Goal: Information Seeking & Learning: Learn about a topic

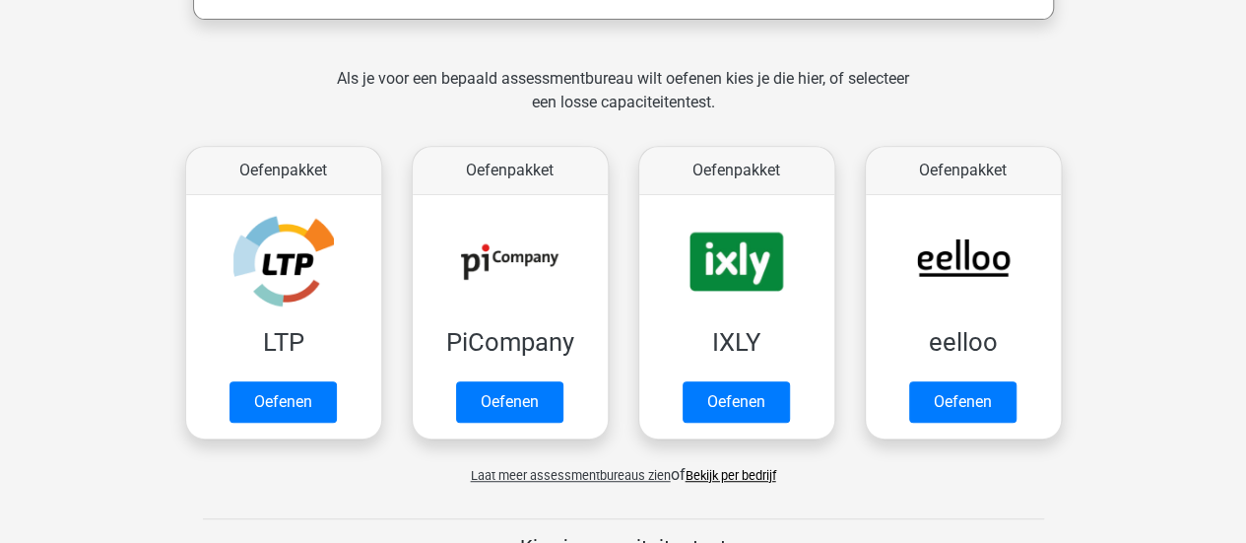
scroll to position [384, 0]
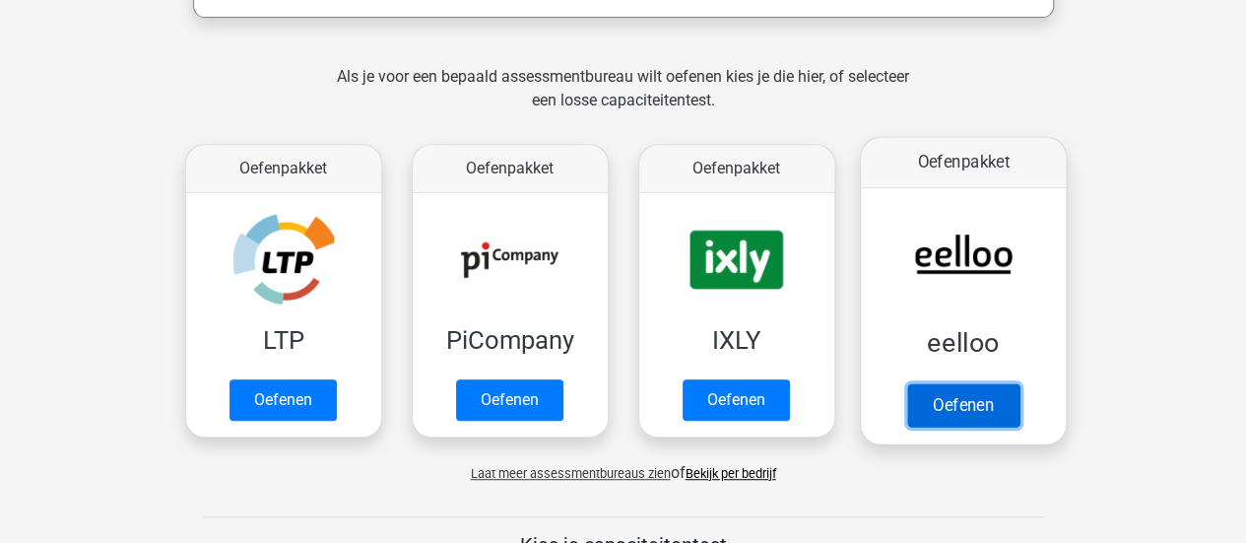
click at [994, 405] on link "Oefenen" at bounding box center [963, 404] width 112 height 43
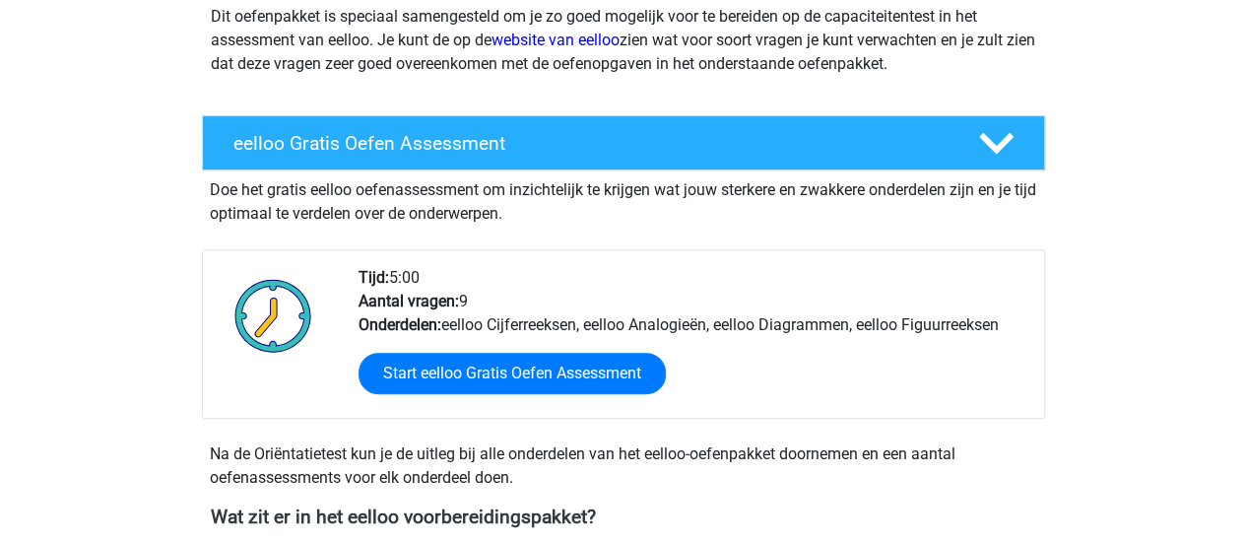
scroll to position [394, 0]
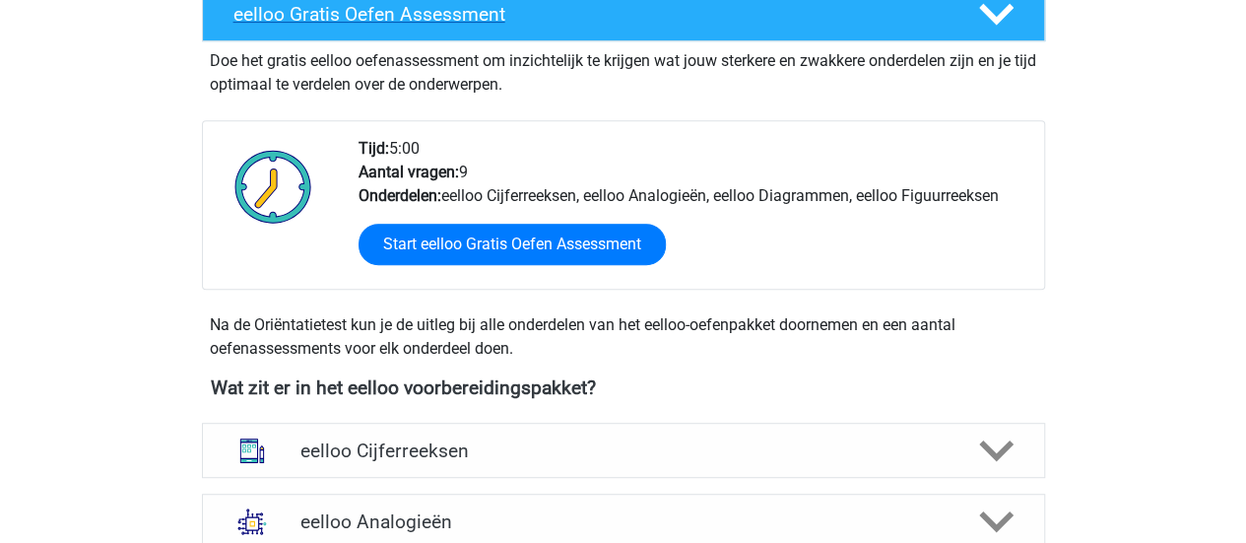
click at [991, 25] on icon at bounding box center [996, 14] width 34 height 34
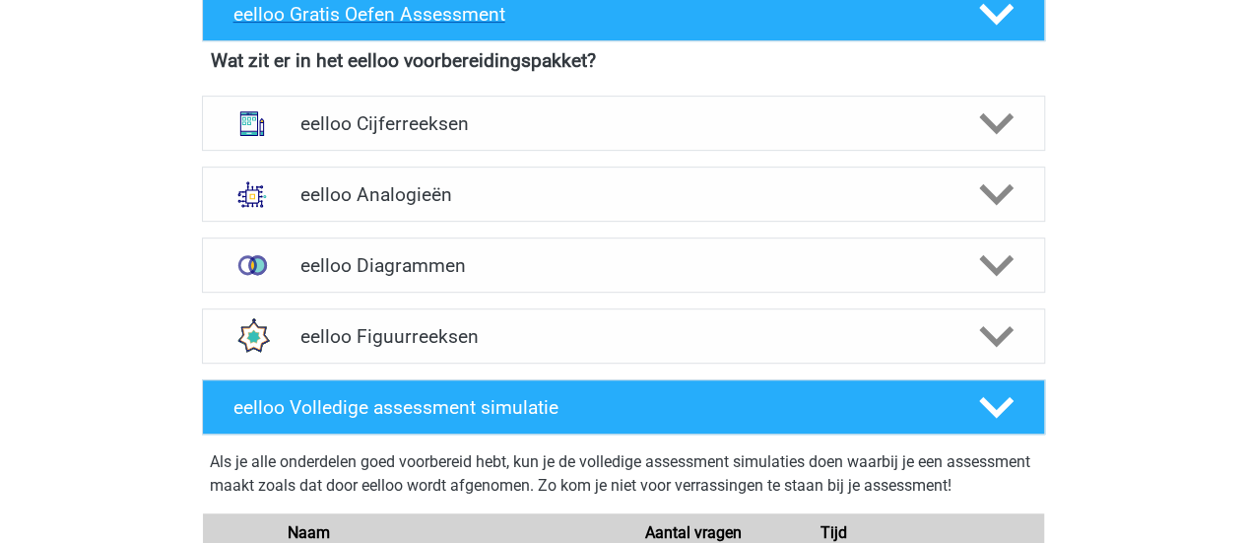
click at [991, 25] on icon at bounding box center [996, 14] width 34 height 34
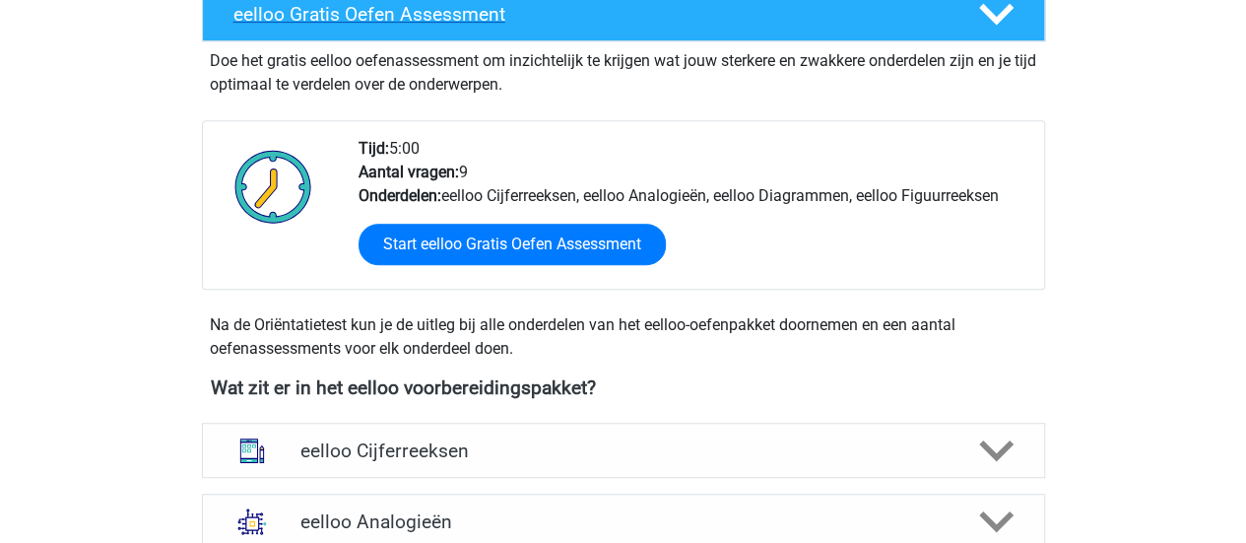
click at [991, 25] on icon at bounding box center [996, 14] width 34 height 34
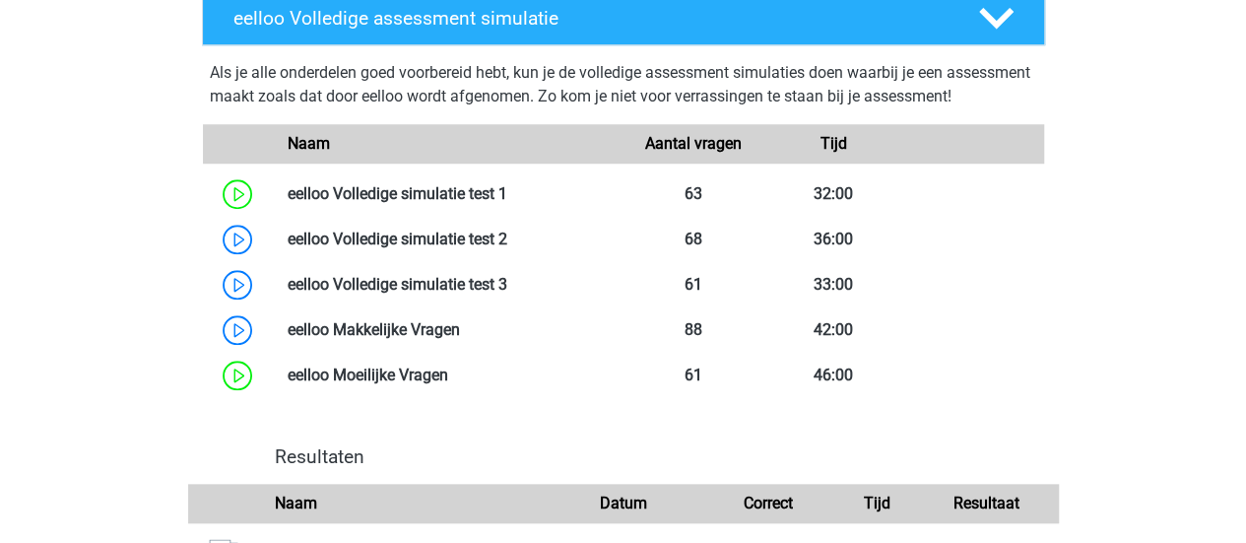
scroll to position [861, 0]
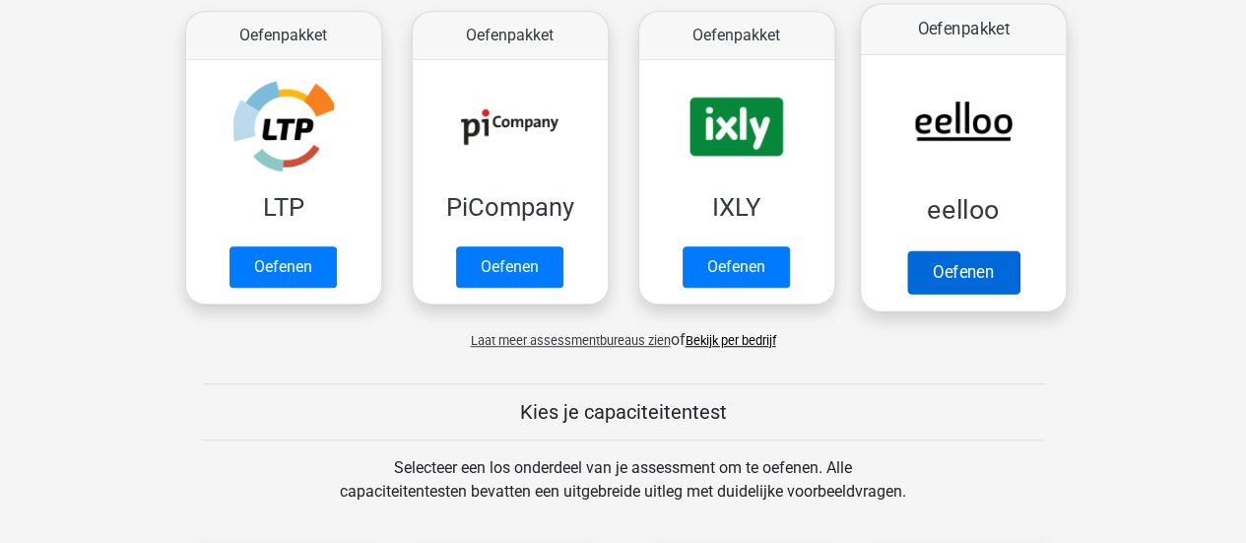
scroll to position [518, 0]
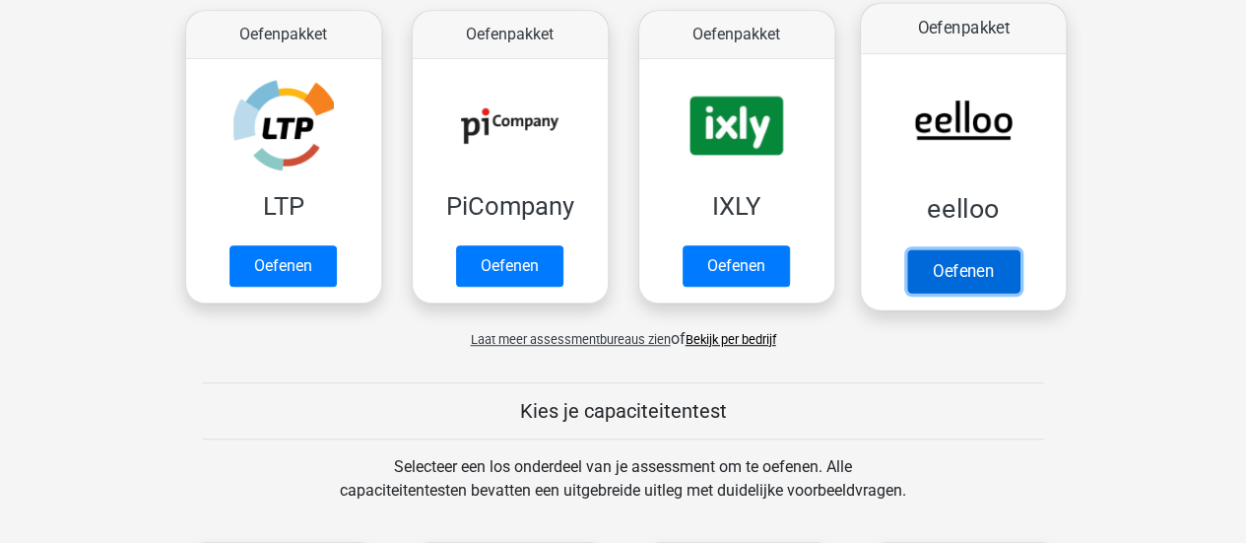
click at [972, 263] on link "Oefenen" at bounding box center [963, 270] width 112 height 43
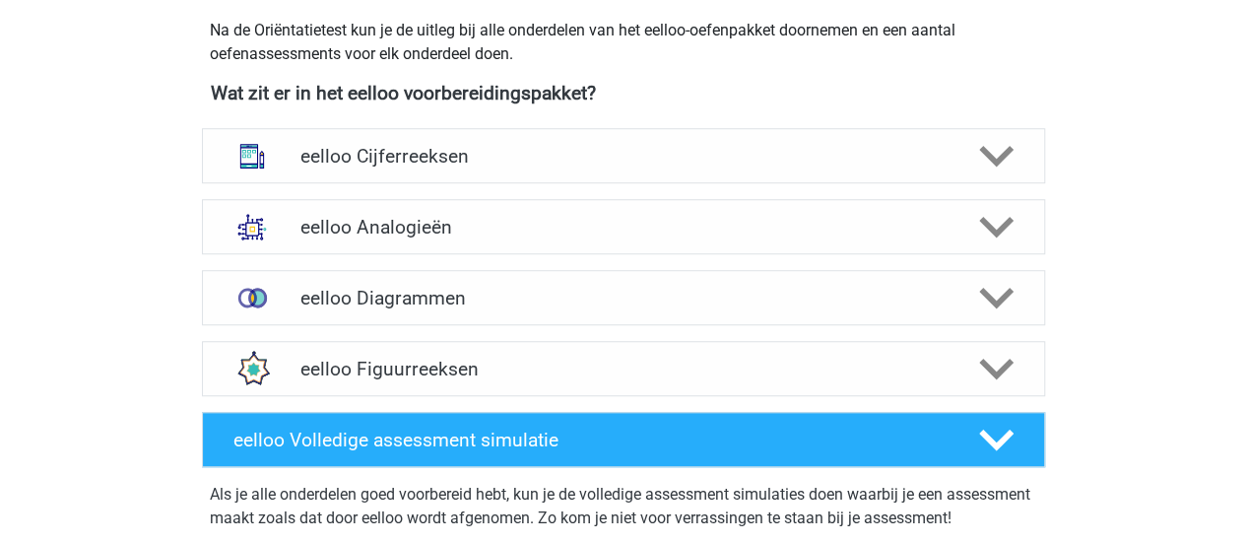
scroll to position [690, 0]
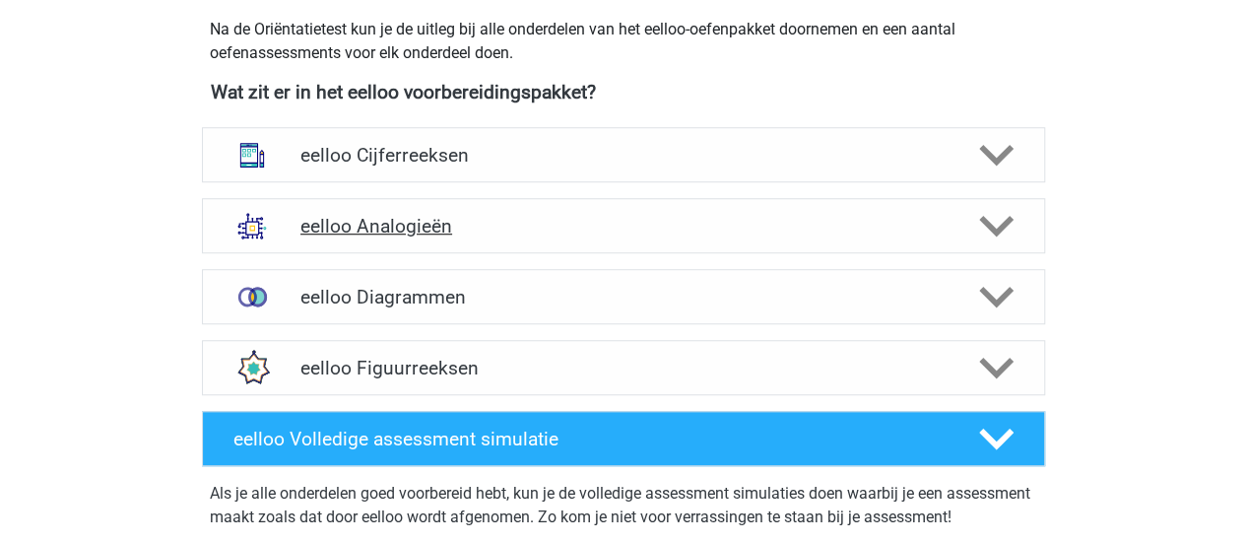
click at [588, 221] on h4 "eelloo Analogieën" at bounding box center [623, 226] width 645 height 23
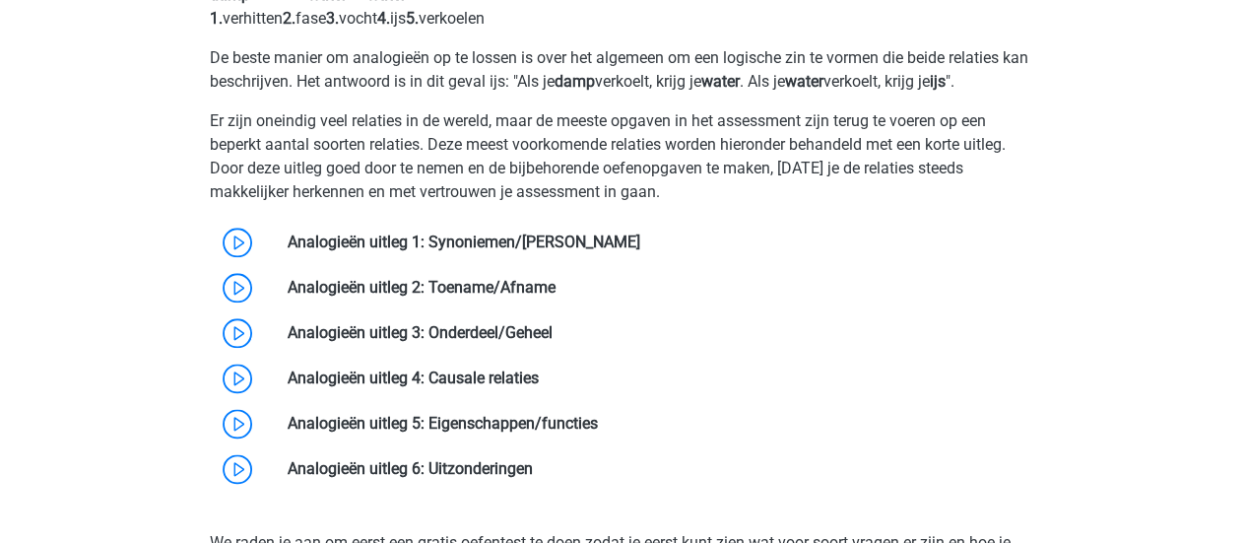
scroll to position [1040, 0]
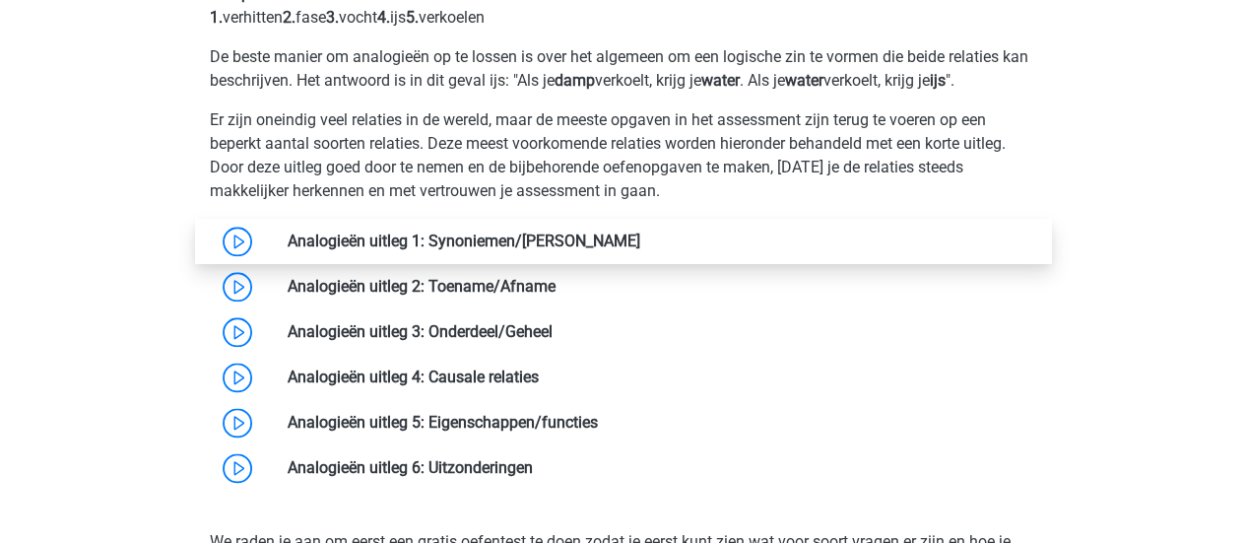
click at [640, 243] on link at bounding box center [640, 241] width 0 height 19
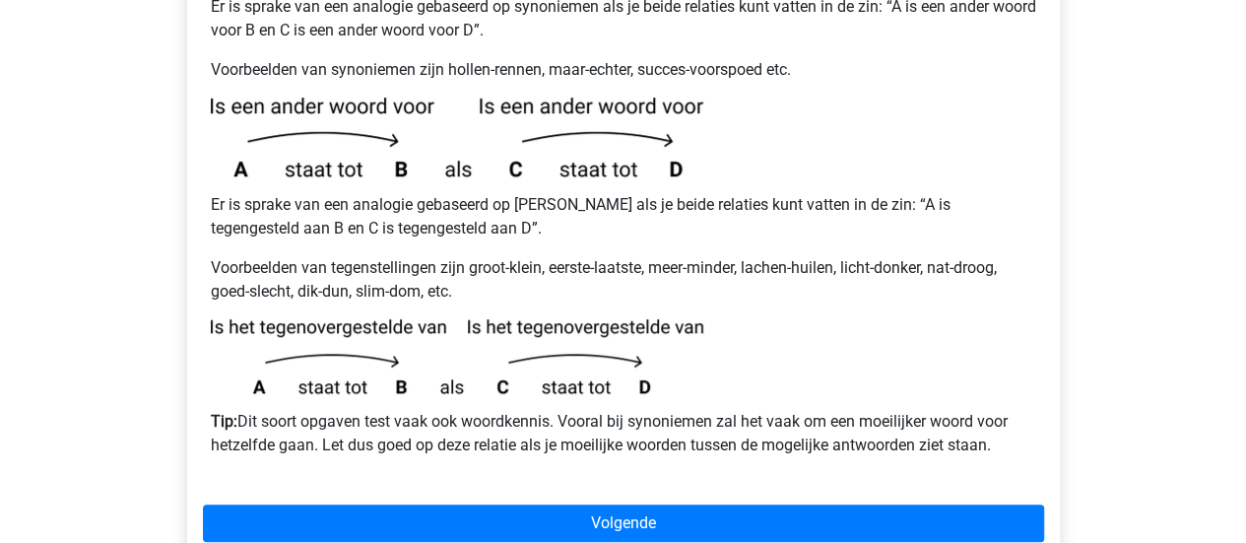
scroll to position [490, 0]
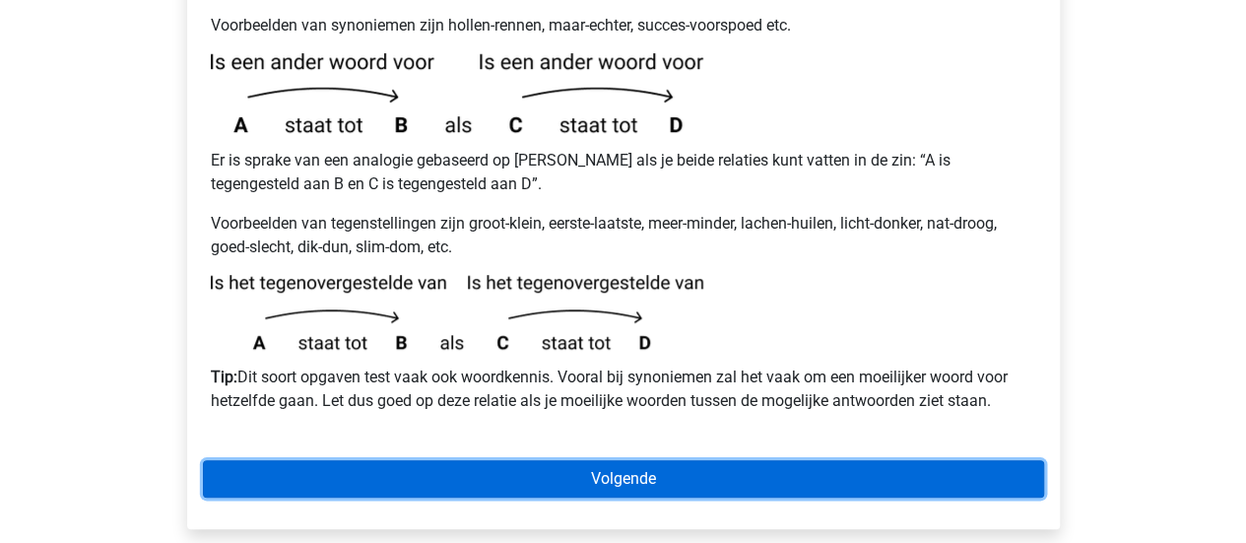
click at [629, 460] on link "Volgende" at bounding box center [623, 478] width 841 height 37
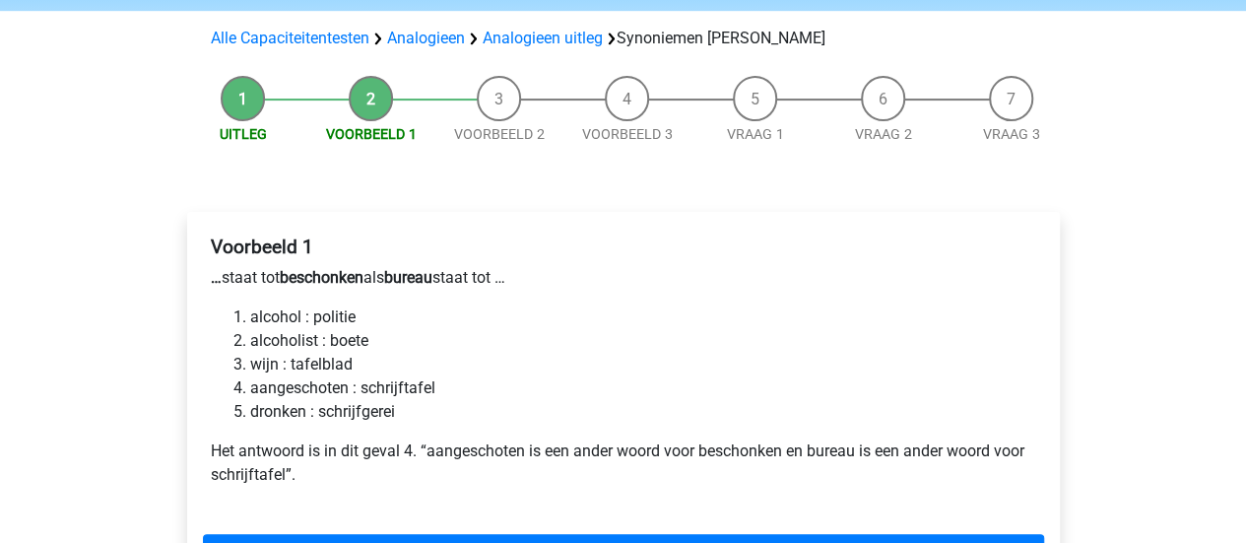
scroll to position [175, 0]
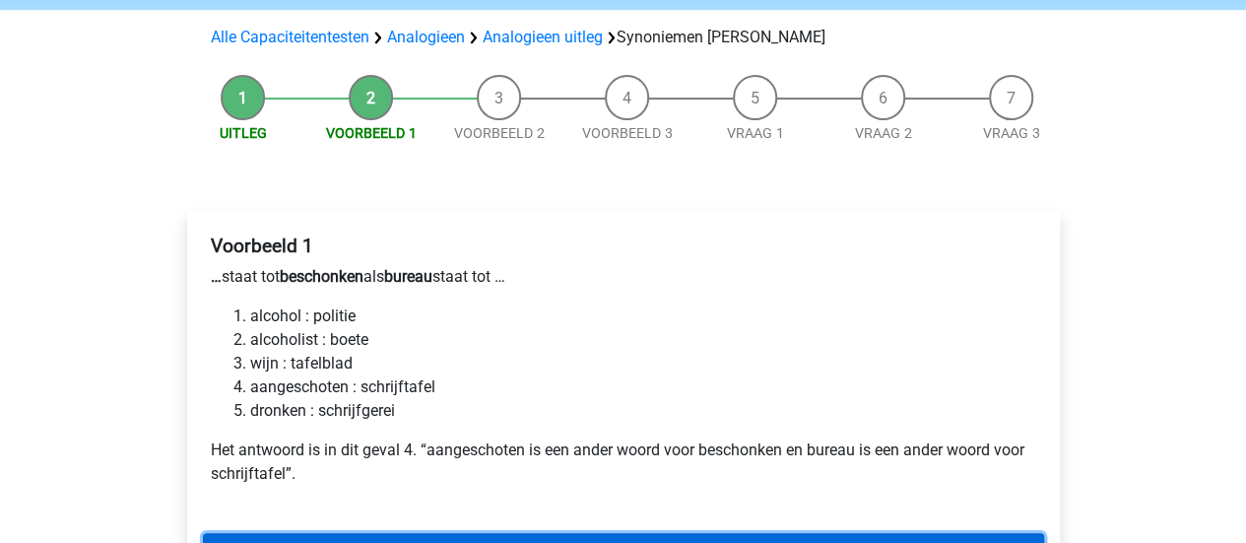
click at [577, 533] on link "Volgende" at bounding box center [623, 551] width 841 height 37
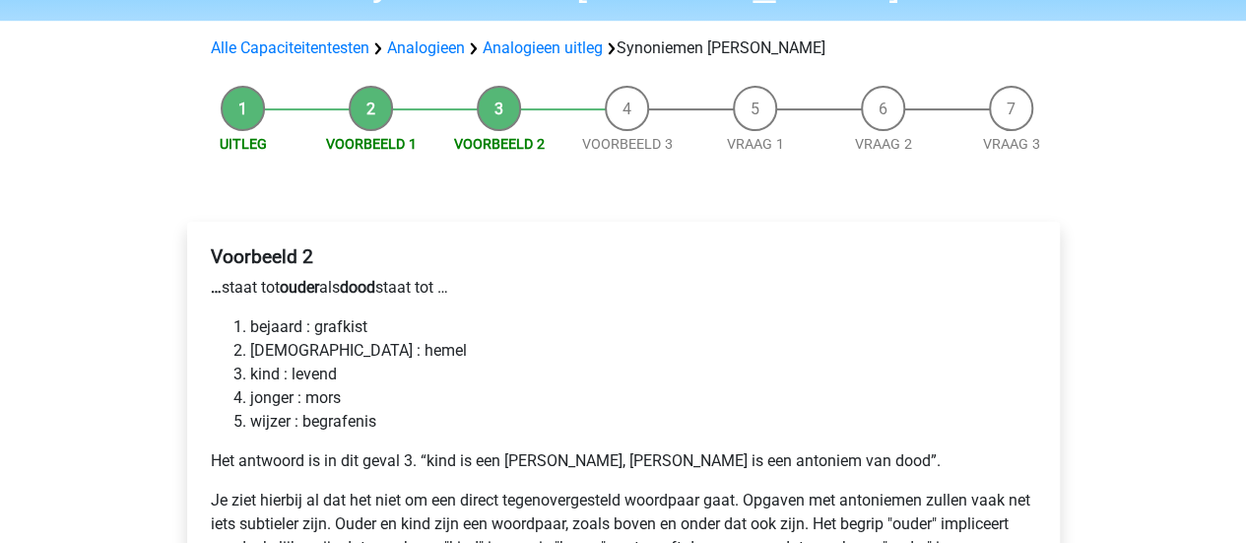
scroll to position [267, 0]
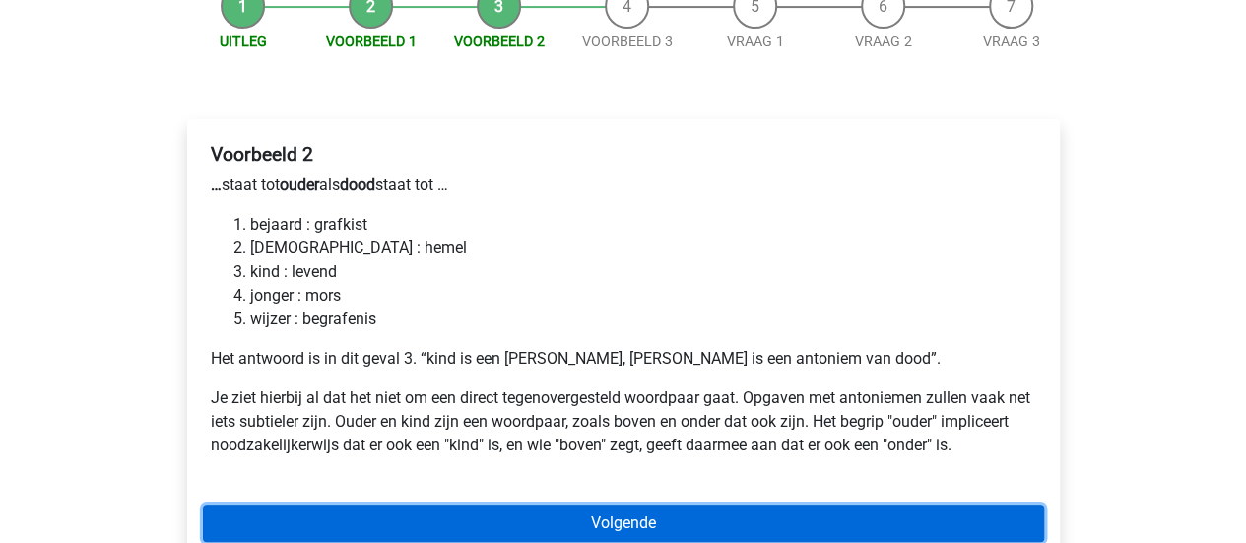
click at [660, 505] on link "Volgende" at bounding box center [623, 523] width 841 height 37
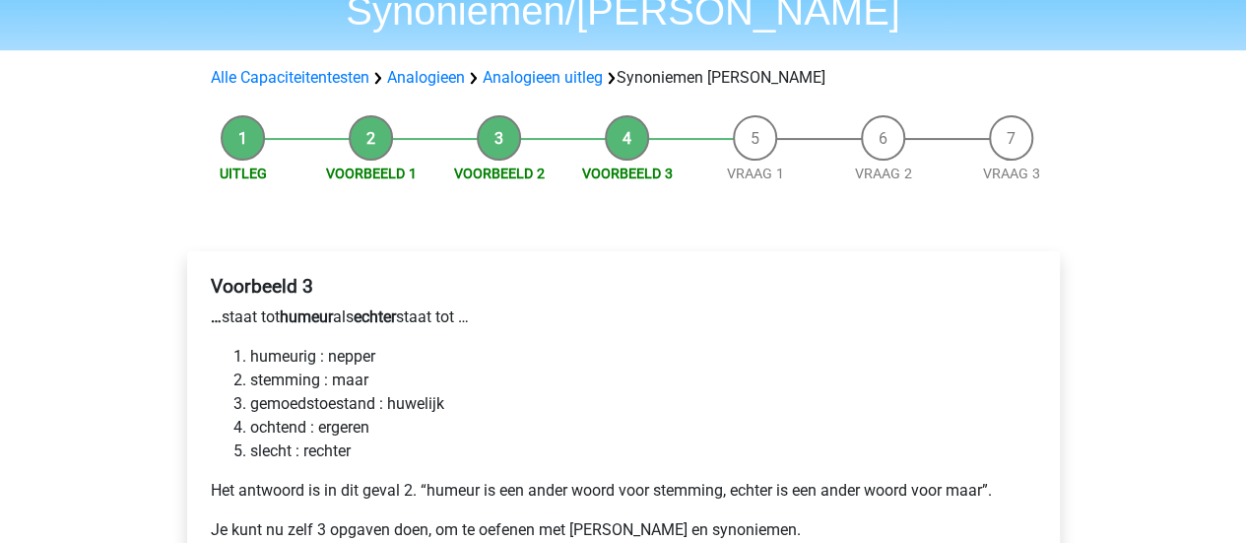
scroll to position [309, 0]
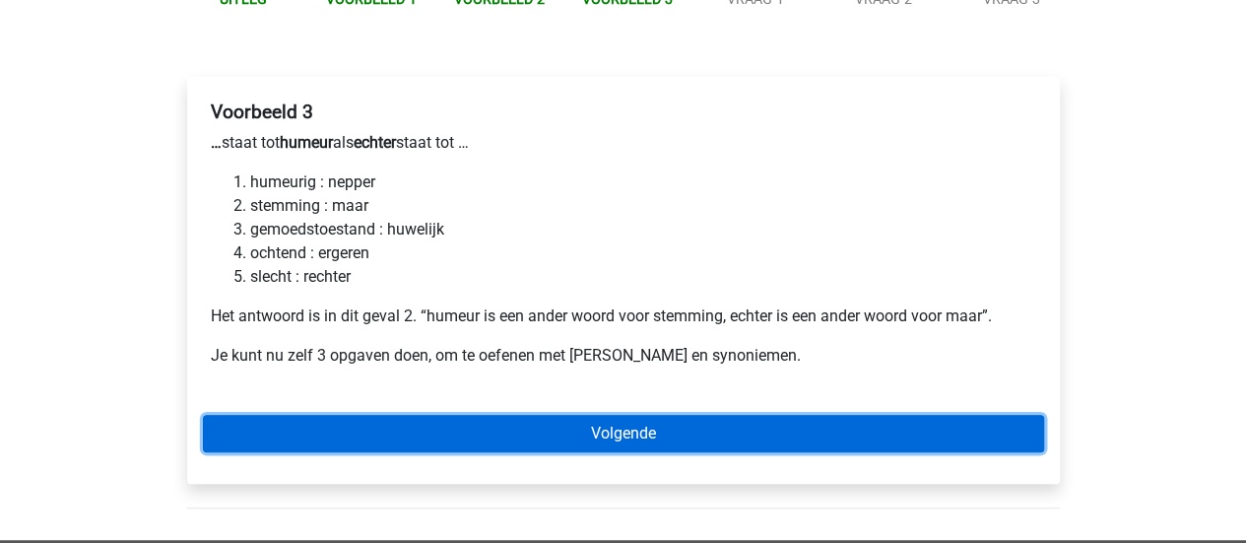
click at [603, 415] on link "Volgende" at bounding box center [623, 433] width 841 height 37
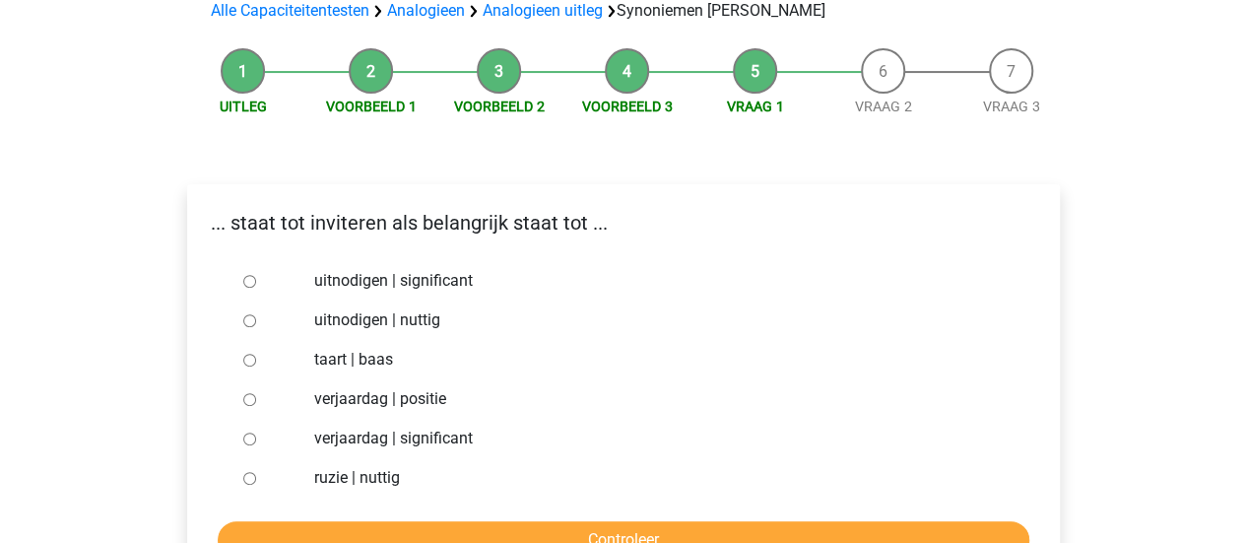
scroll to position [212, 0]
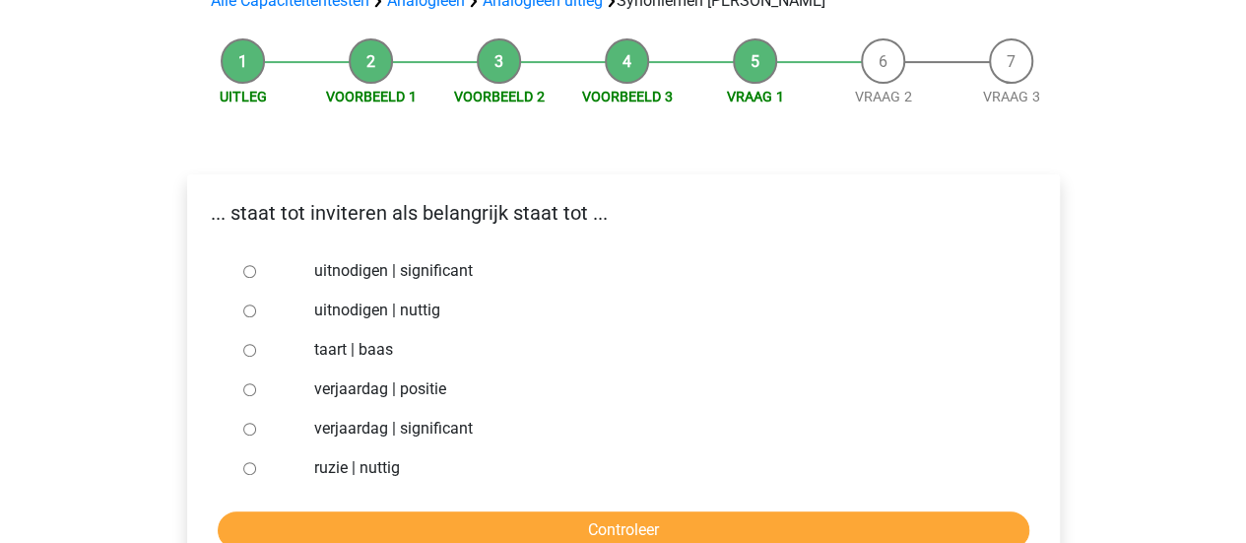
click at [246, 291] on div at bounding box center [268, 310] width 65 height 39
click at [249, 304] on input "uitnodigen | nuttig" at bounding box center [249, 310] width 13 height 13
radio input "true"
click at [482, 460] on form "uitnodigen | significant uitnodigen | nuttig taart | baas verjaardag | positie …" at bounding box center [623, 400] width 841 height 298
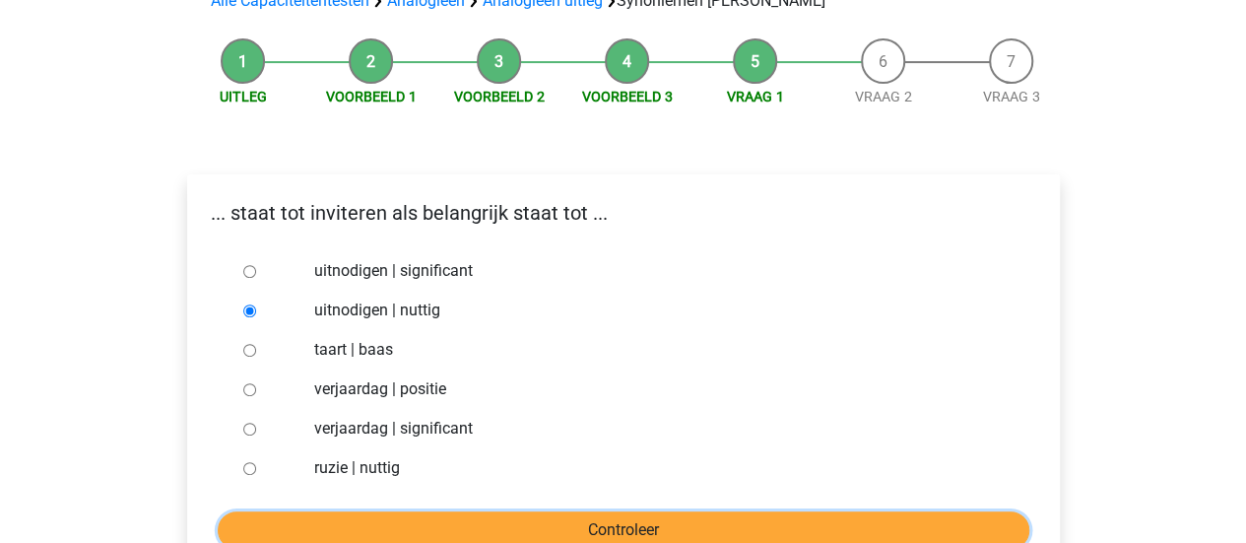
click at [497, 511] on input "Controleer" at bounding box center [624, 529] width 812 height 37
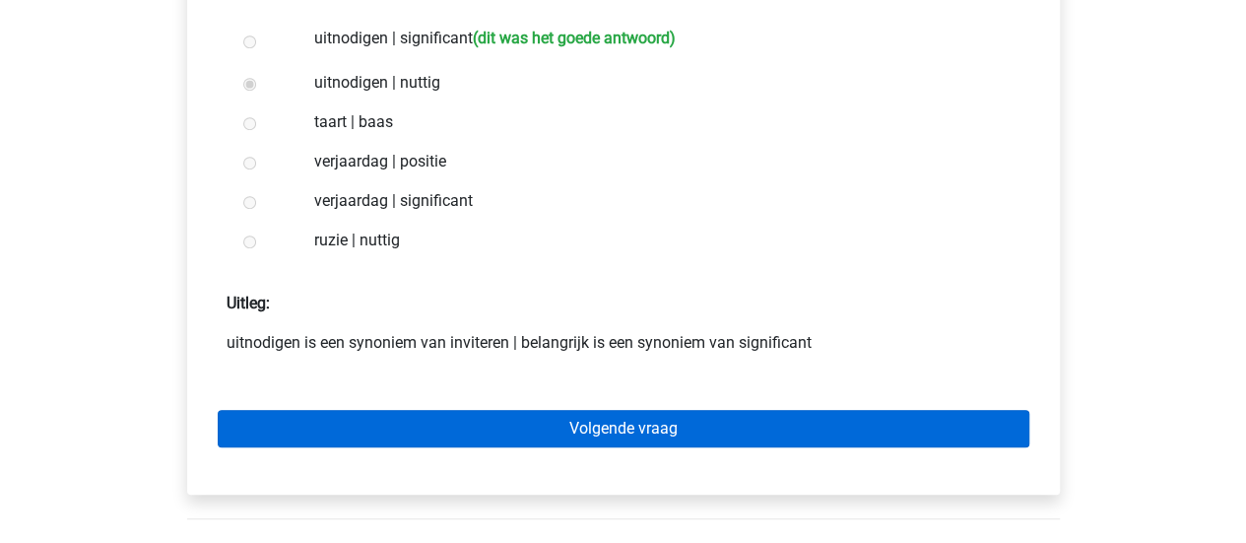
scroll to position [565, 0]
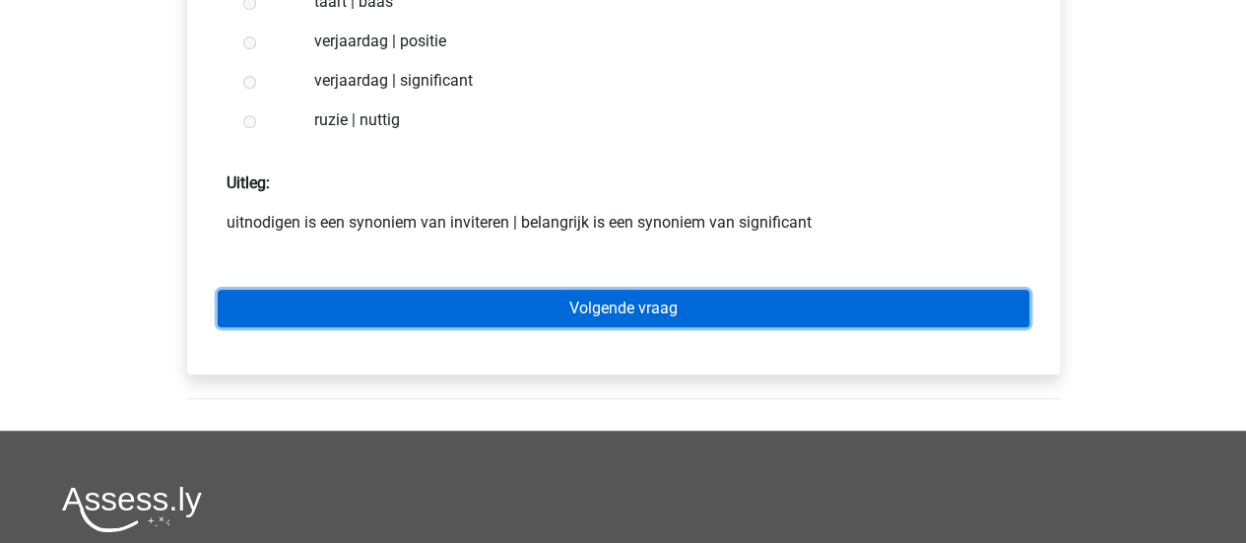
click at [678, 290] on link "Volgende vraag" at bounding box center [624, 308] width 812 height 37
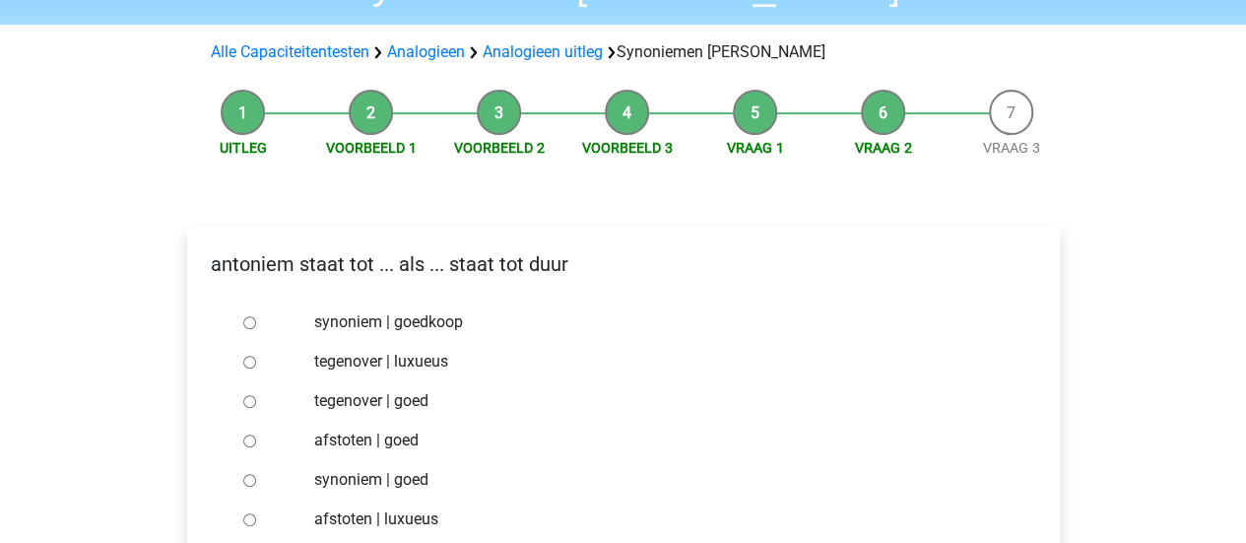
scroll to position [163, 0]
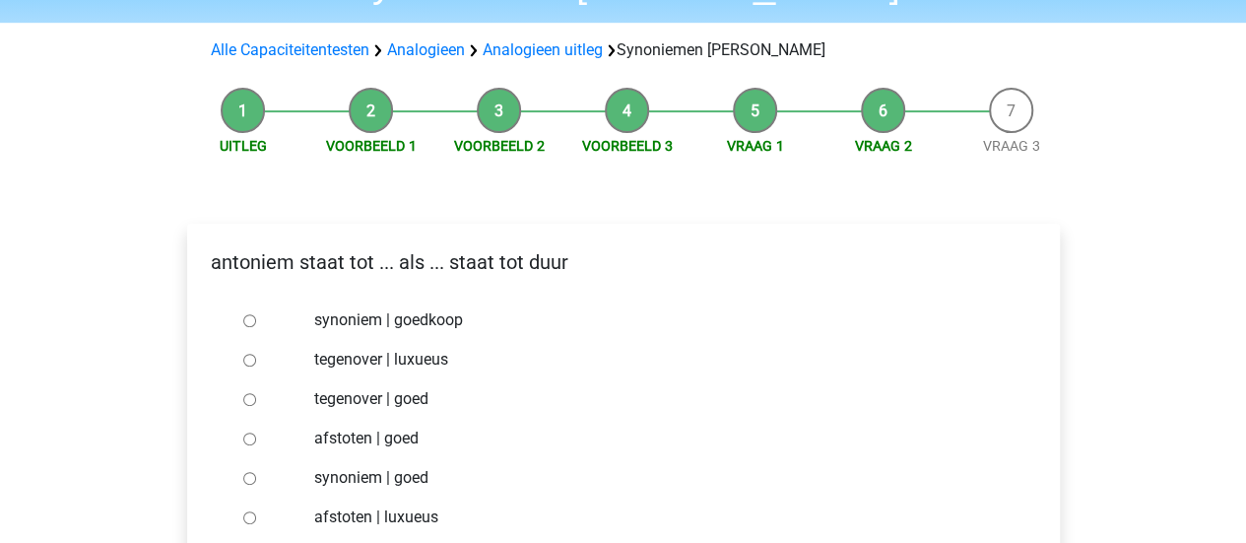
click at [247, 314] on input "synoniem | goedkoop" at bounding box center [249, 320] width 13 height 13
radio input "true"
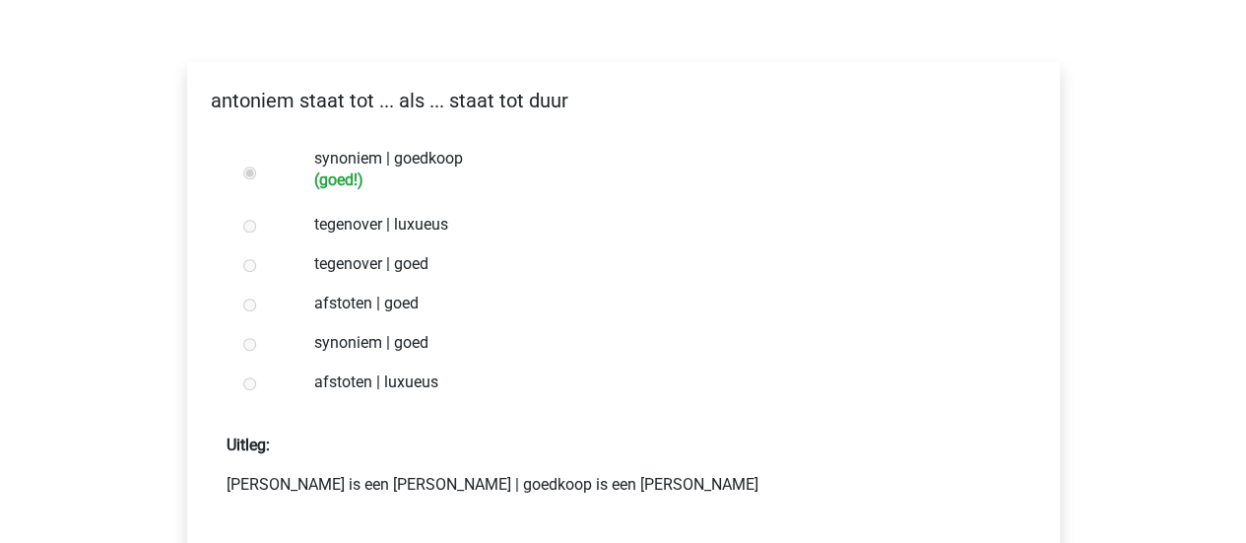
scroll to position [328, 0]
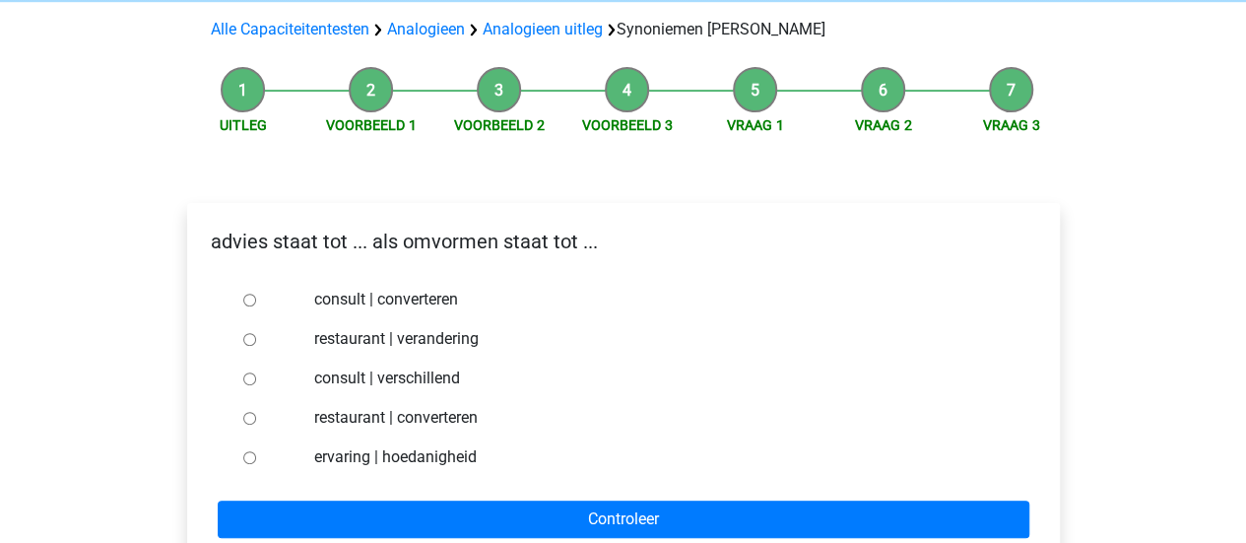
scroll to position [189, 0]
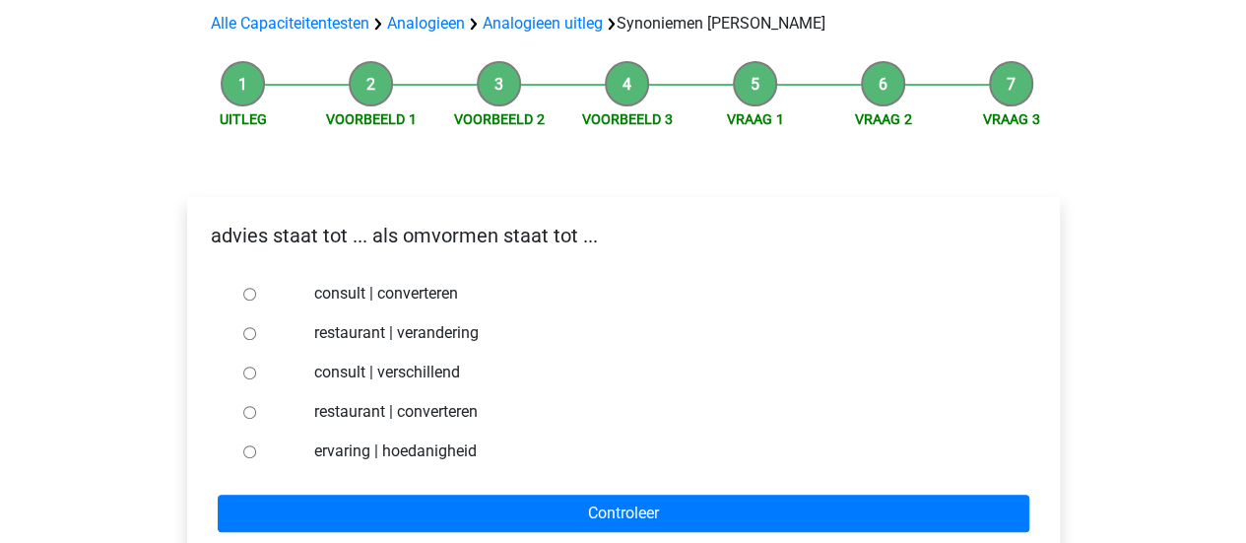
click at [250, 367] on input "consult | verschillend" at bounding box center [249, 373] width 13 height 13
radio input "true"
click at [246, 288] on input "consult | converteren" at bounding box center [249, 294] width 13 height 13
radio input "true"
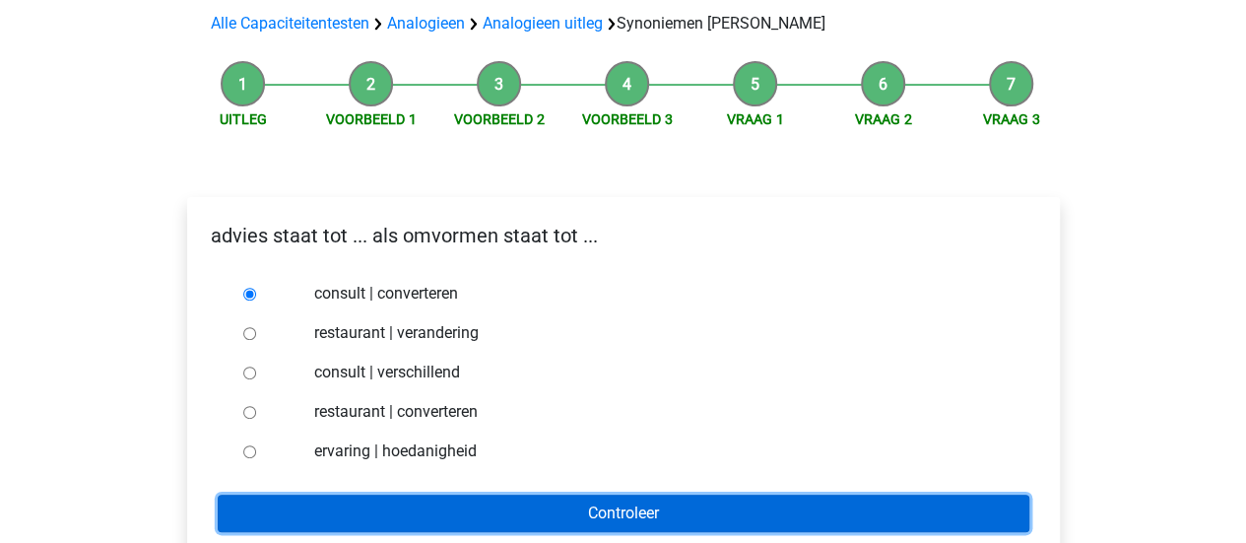
click at [428, 495] on input "Controleer" at bounding box center [624, 513] width 812 height 37
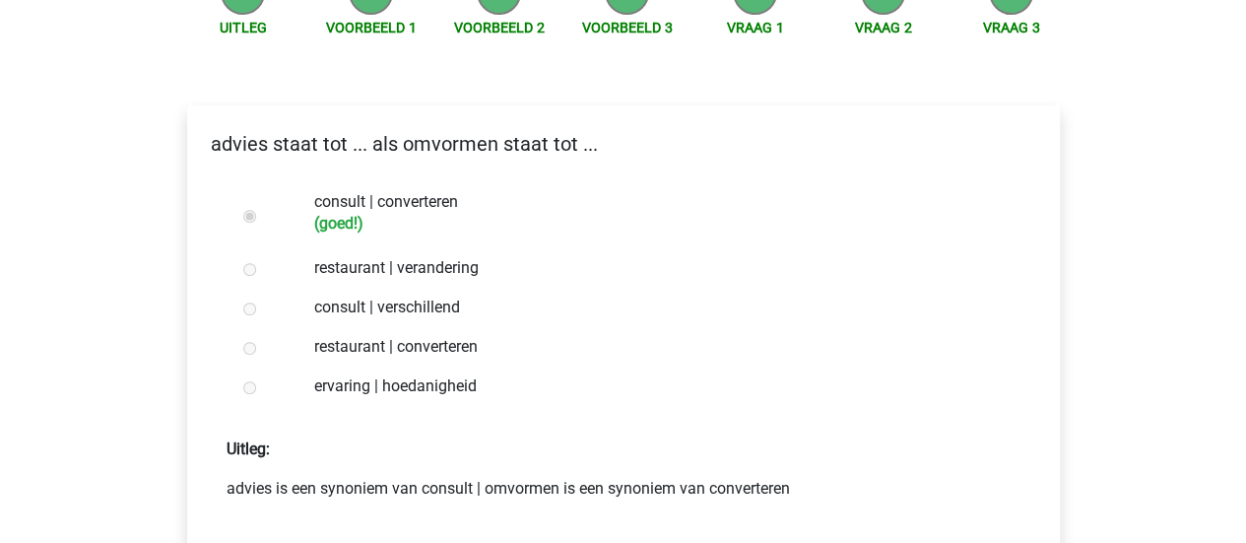
scroll to position [282, 0]
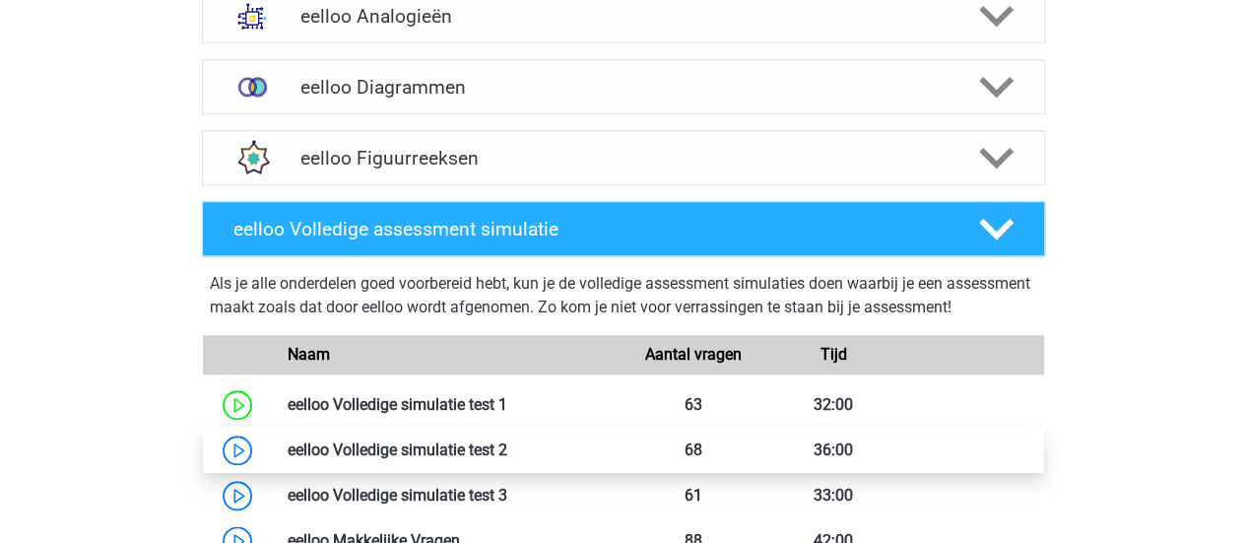
scroll to position [899, 0]
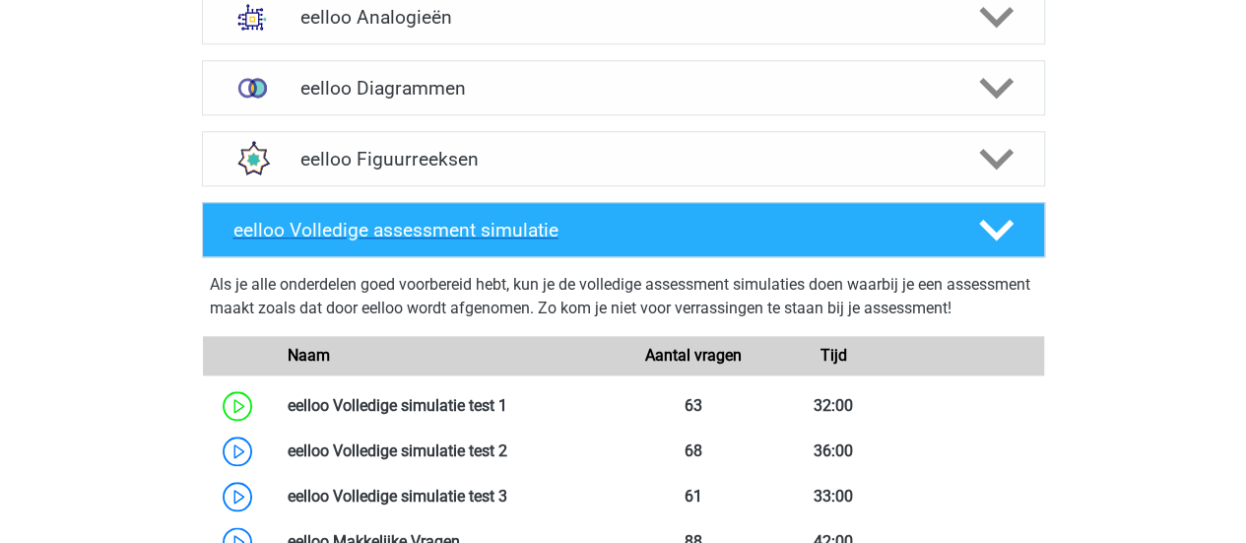
click at [634, 240] on div "eelloo Volledige assessment simulatie" at bounding box center [623, 229] width 843 height 55
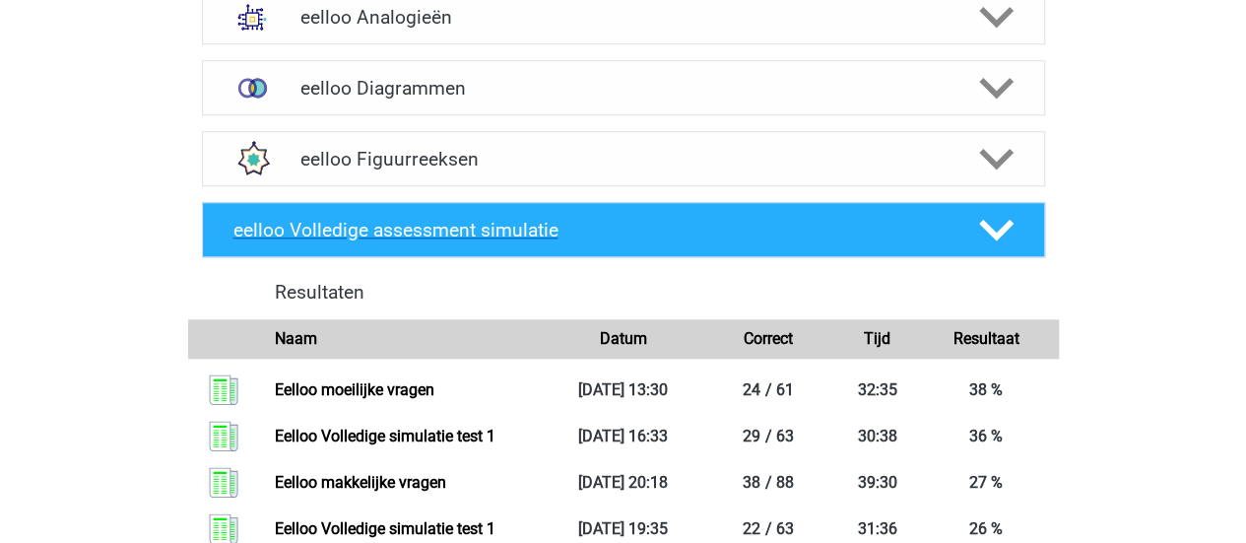
click at [634, 240] on div "eelloo Volledige assessment simulatie" at bounding box center [623, 229] width 843 height 55
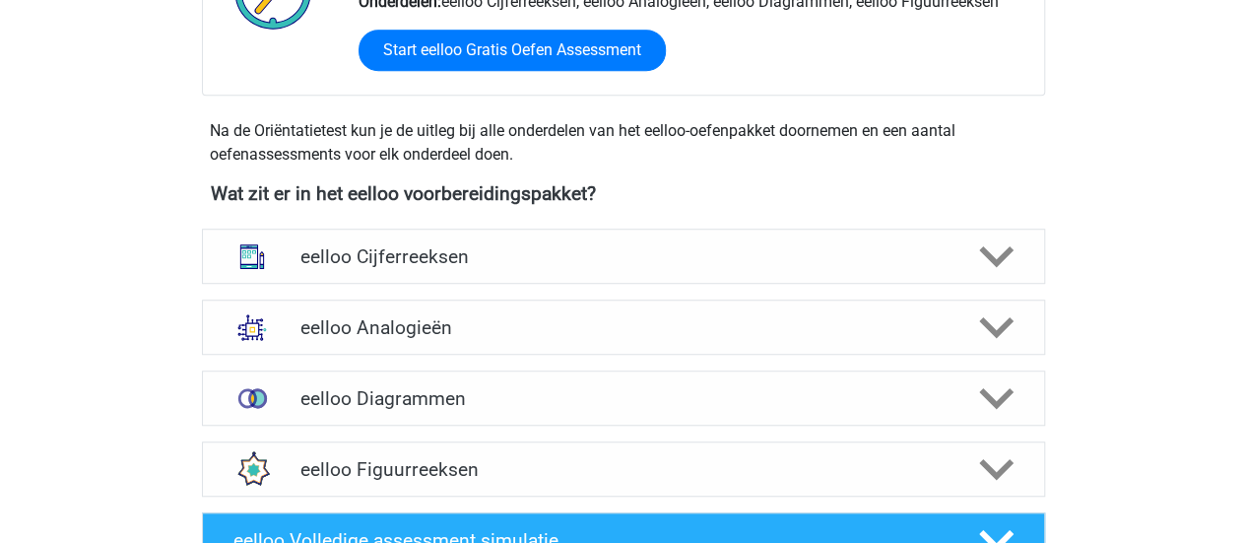
scroll to position [697, 0]
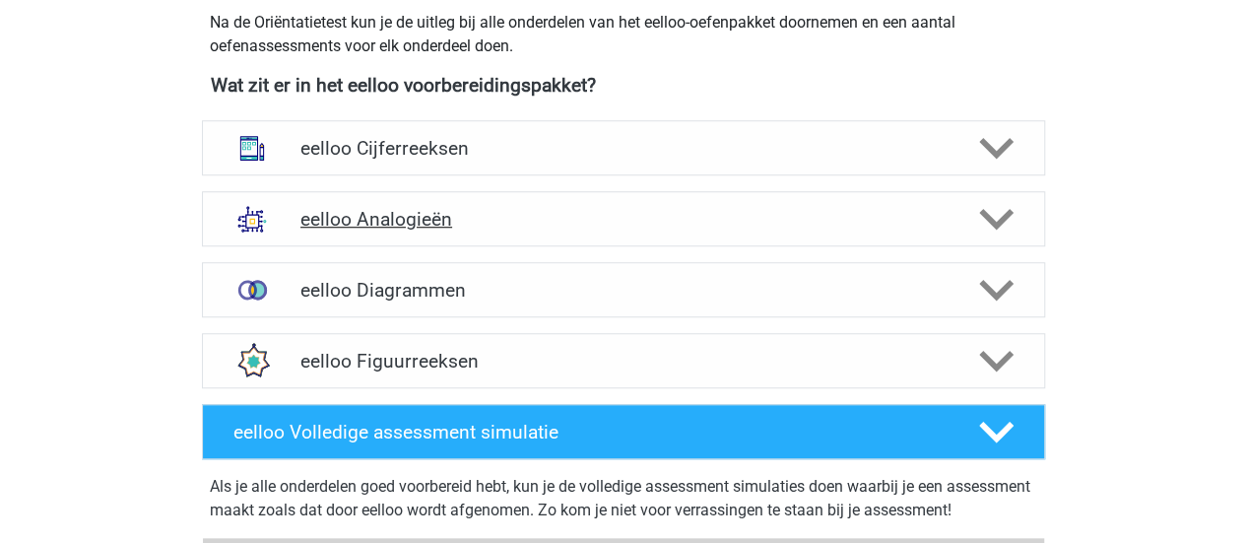
click at [990, 214] on icon at bounding box center [996, 219] width 34 height 34
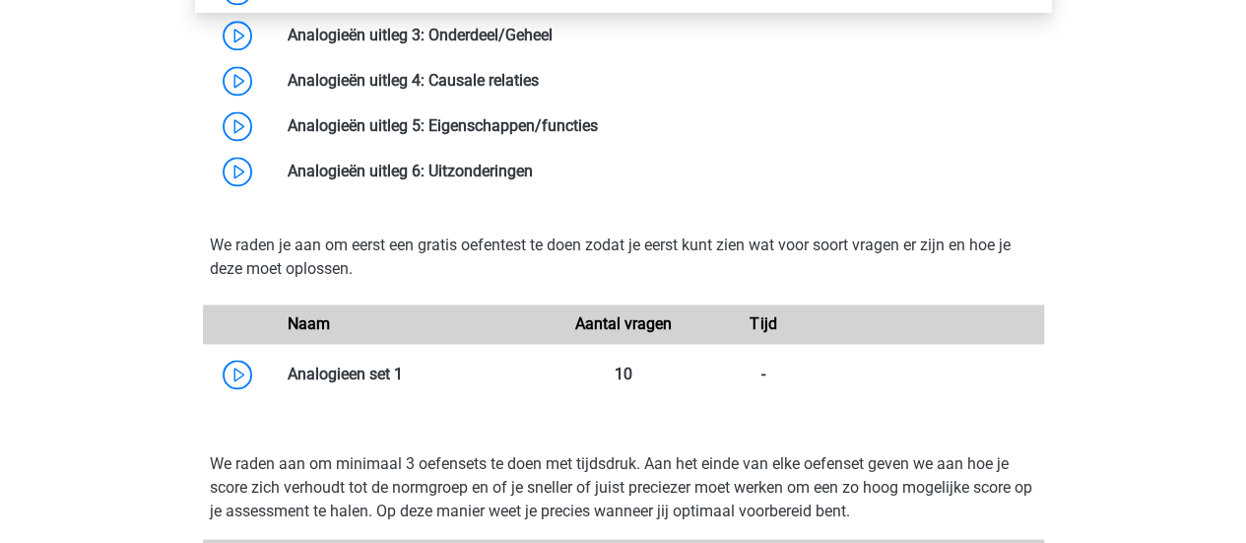
scroll to position [1613, 0]
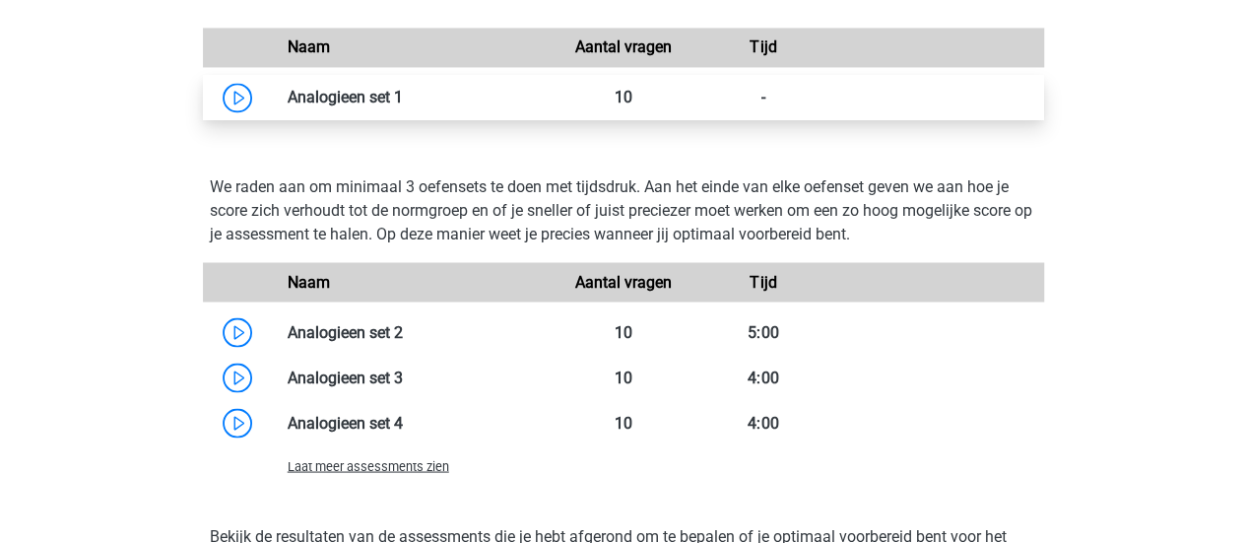
click at [403, 105] on link at bounding box center [403, 97] width 0 height 19
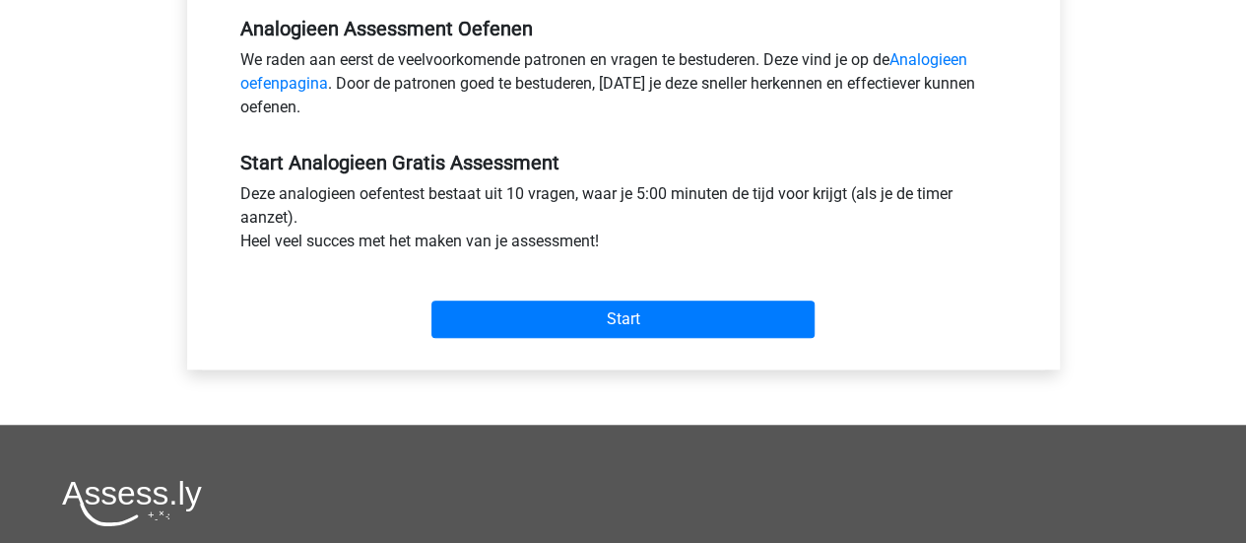
scroll to position [613, 0]
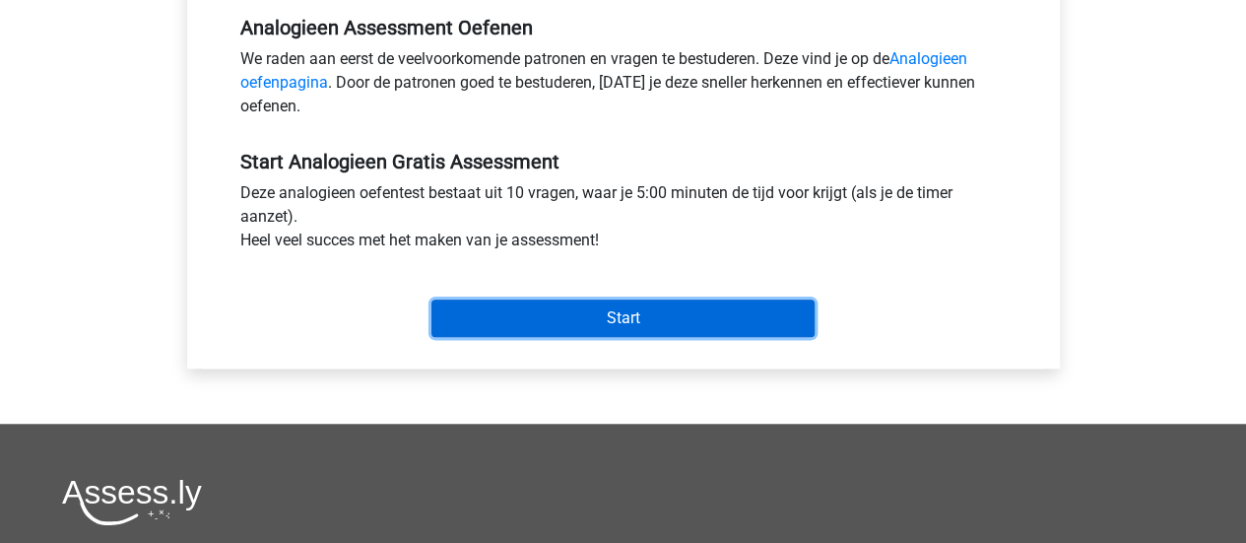
click at [522, 310] on input "Start" at bounding box center [623, 318] width 383 height 37
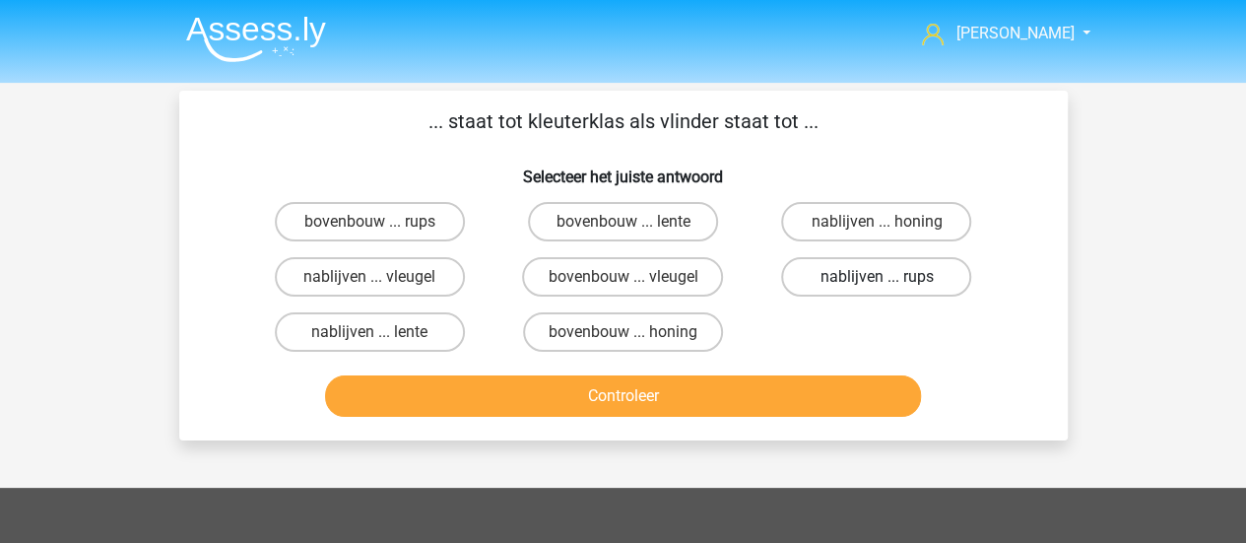
click at [841, 276] on label "nablijven ... rups" at bounding box center [876, 276] width 190 height 39
click at [877, 277] on input "nablijven ... rups" at bounding box center [883, 283] width 13 height 13
radio input "true"
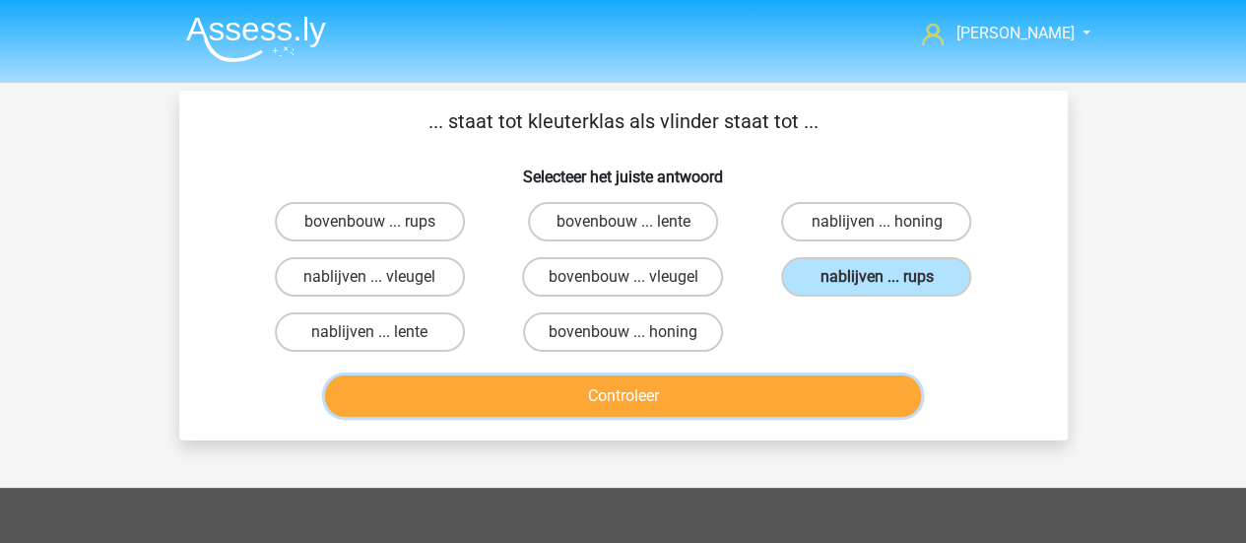
click at [763, 386] on button "Controleer" at bounding box center [623, 395] width 596 height 41
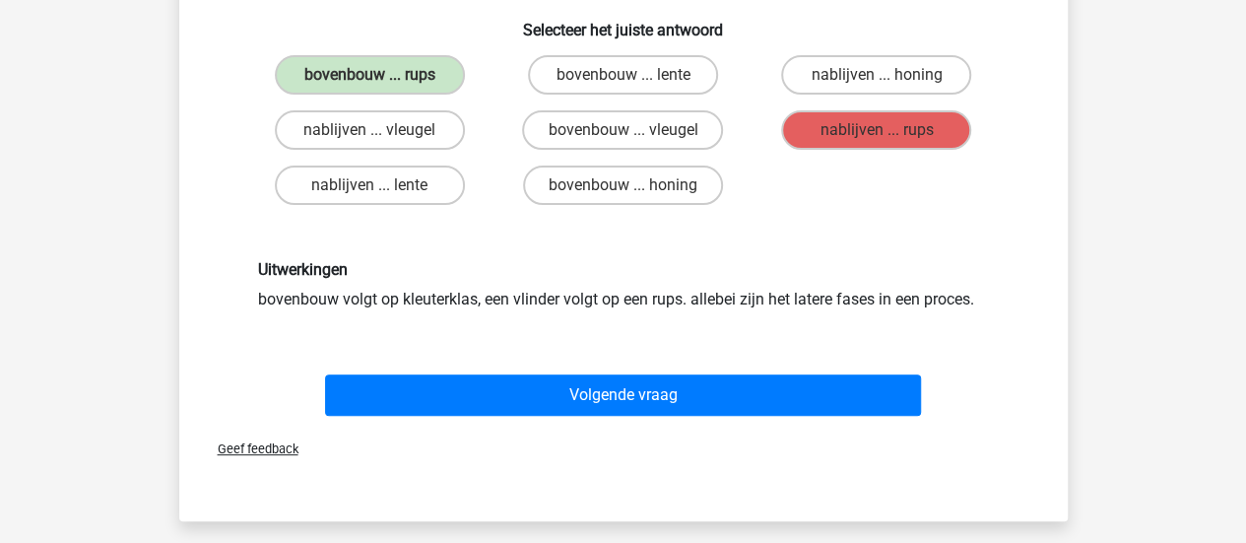
scroll to position [148, 0]
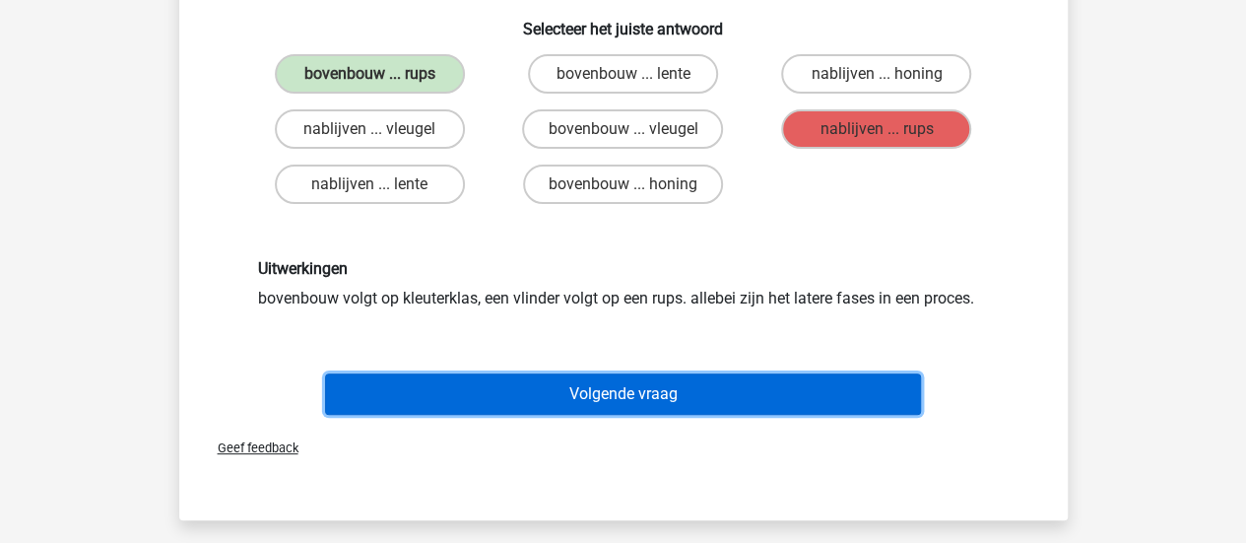
click at [755, 403] on button "Volgende vraag" at bounding box center [623, 393] width 596 height 41
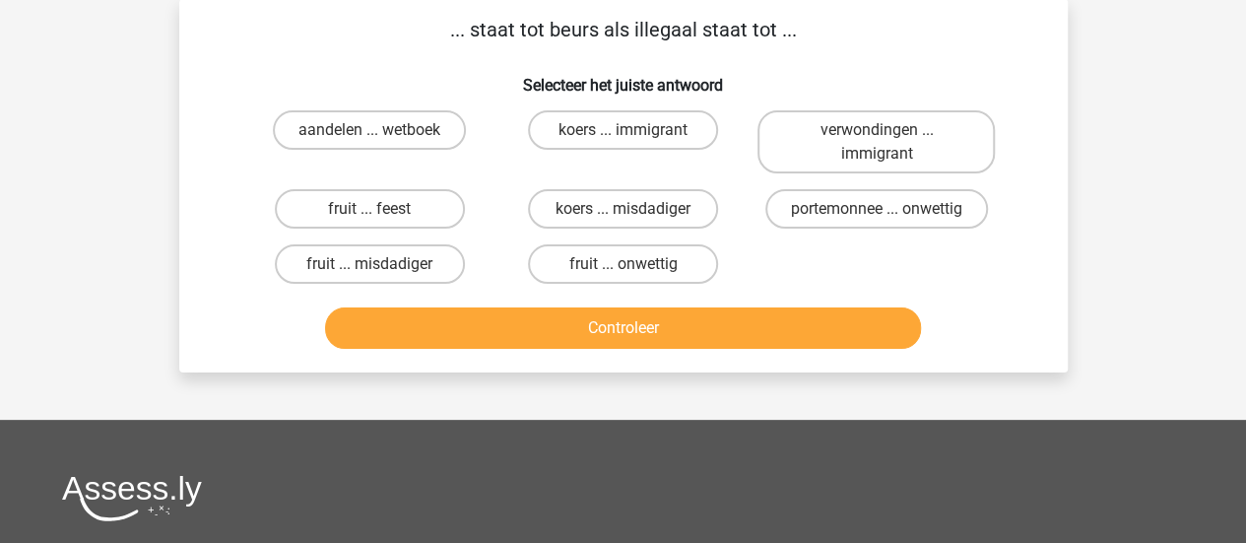
scroll to position [91, 0]
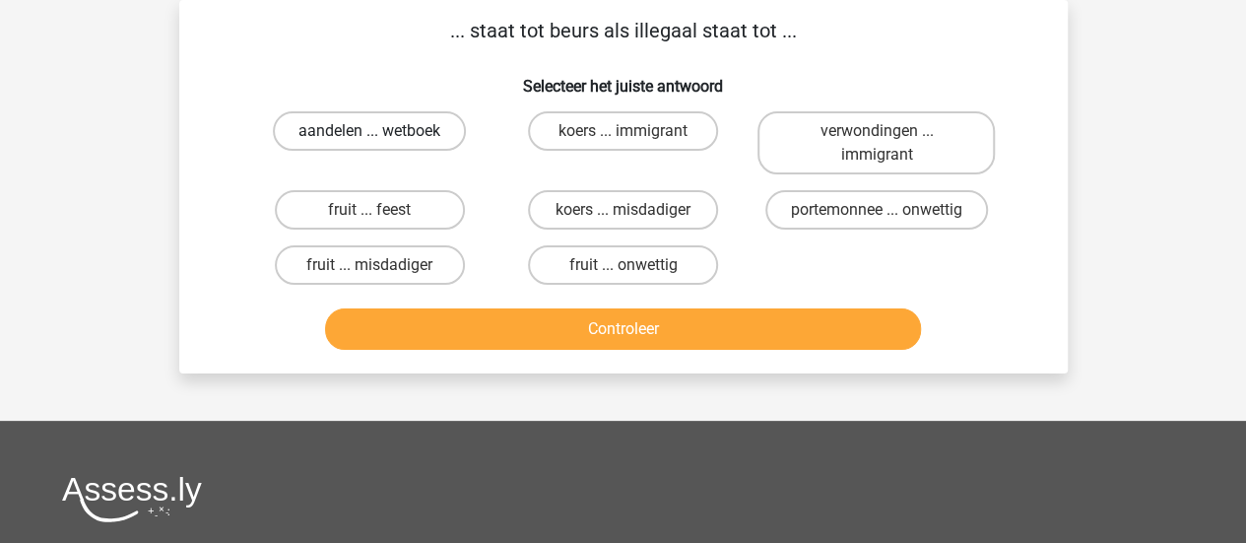
click at [434, 125] on label "aandelen ... wetboek" at bounding box center [369, 130] width 193 height 39
click at [382, 131] on input "aandelen ... wetboek" at bounding box center [376, 137] width 13 height 13
radio input "true"
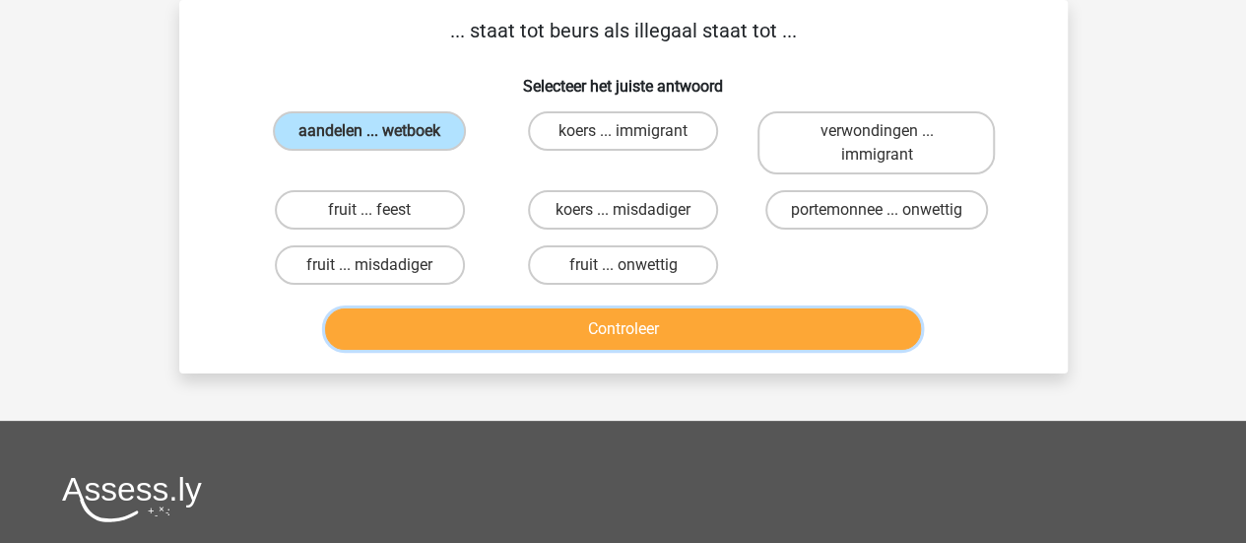
click at [529, 312] on button "Controleer" at bounding box center [623, 328] width 596 height 41
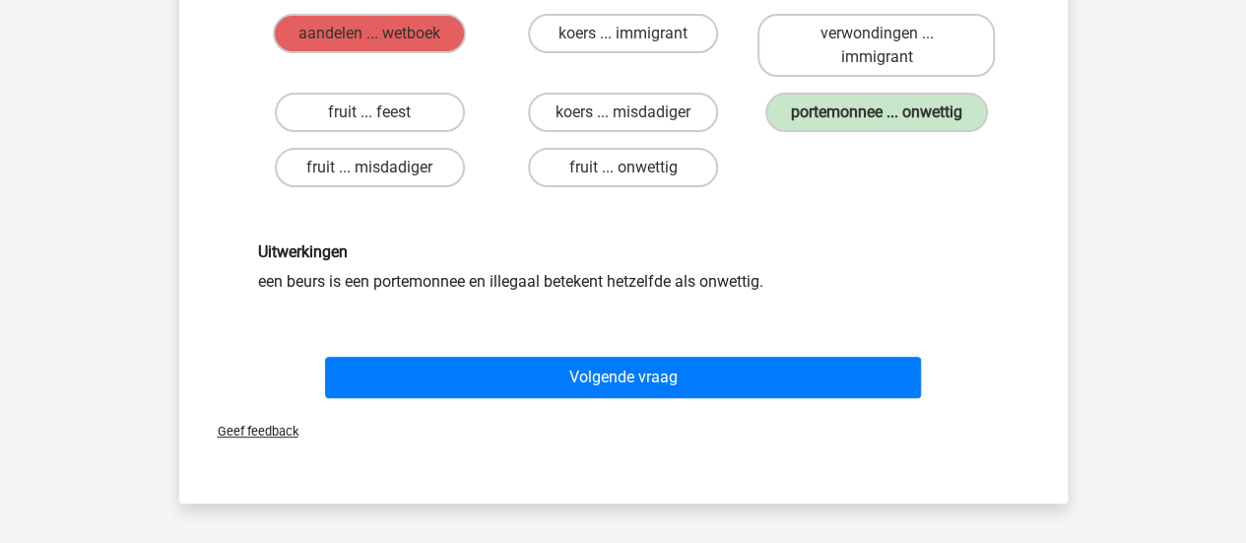
scroll to position [189, 0]
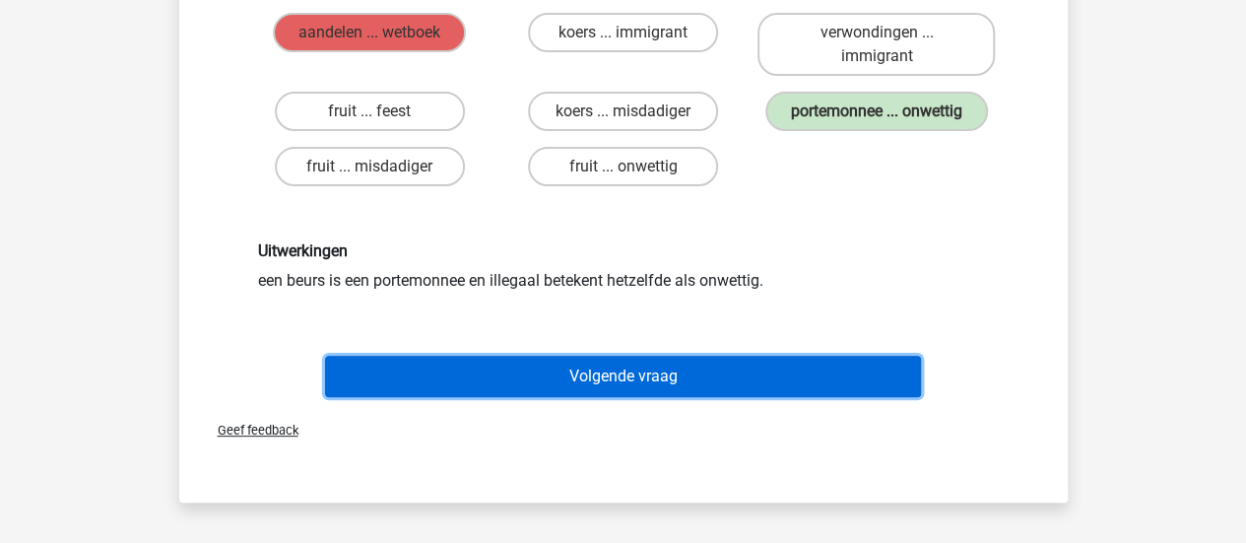
click at [584, 368] on button "Volgende vraag" at bounding box center [623, 376] width 596 height 41
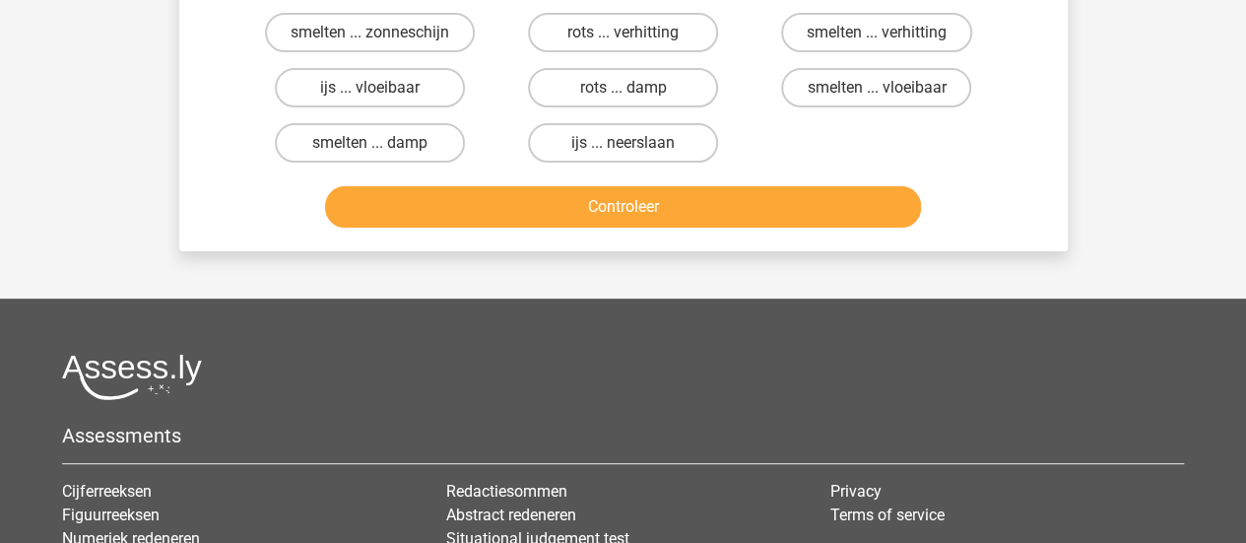
scroll to position [91, 0]
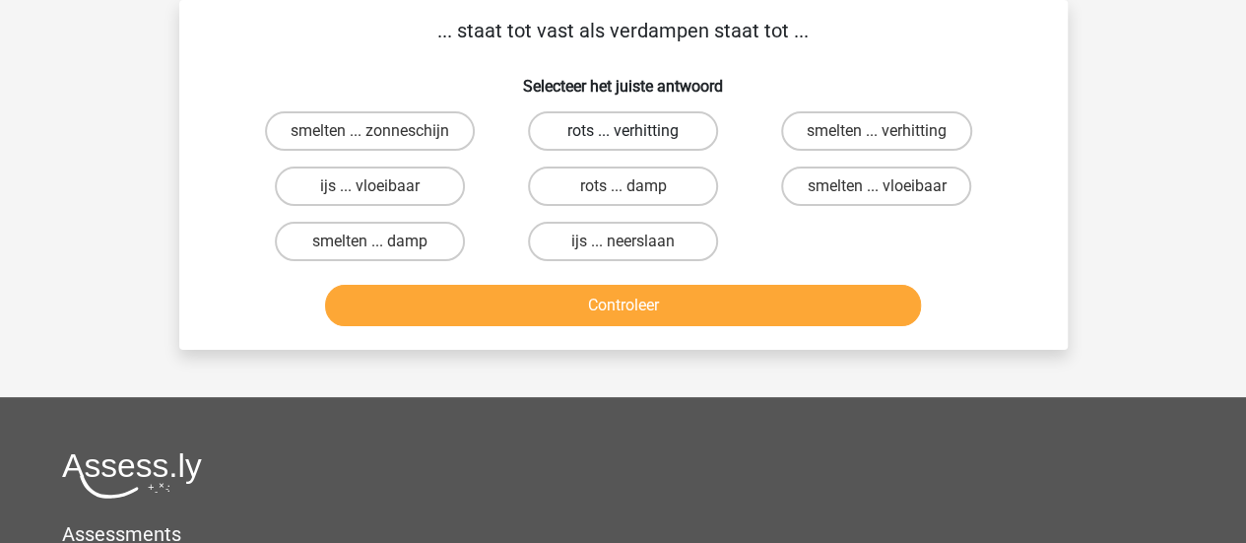
click at [639, 132] on label "rots ... verhitting" at bounding box center [623, 130] width 190 height 39
click at [636, 132] on input "rots ... verhitting" at bounding box center [629, 137] width 13 height 13
radio input "true"
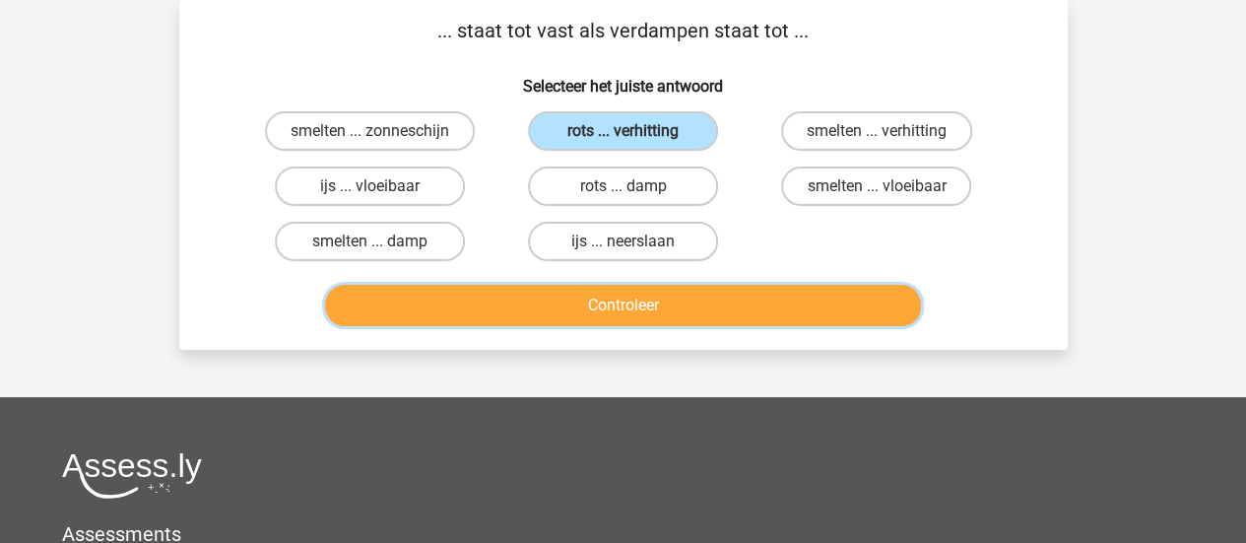
click at [650, 306] on button "Controleer" at bounding box center [623, 305] width 596 height 41
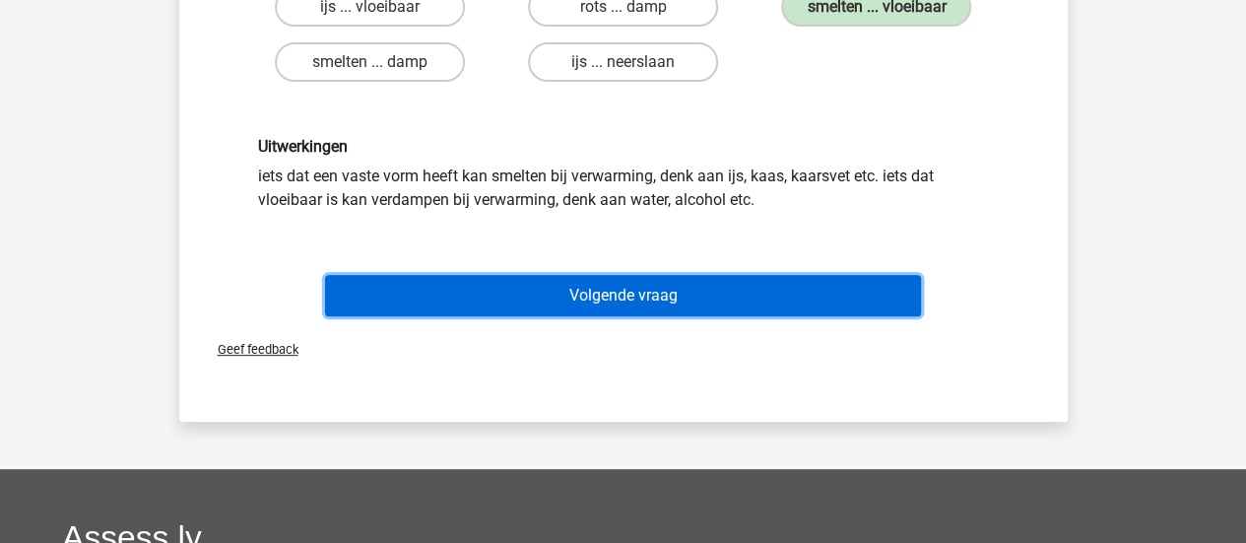
click at [650, 306] on button "Volgende vraag" at bounding box center [623, 295] width 596 height 41
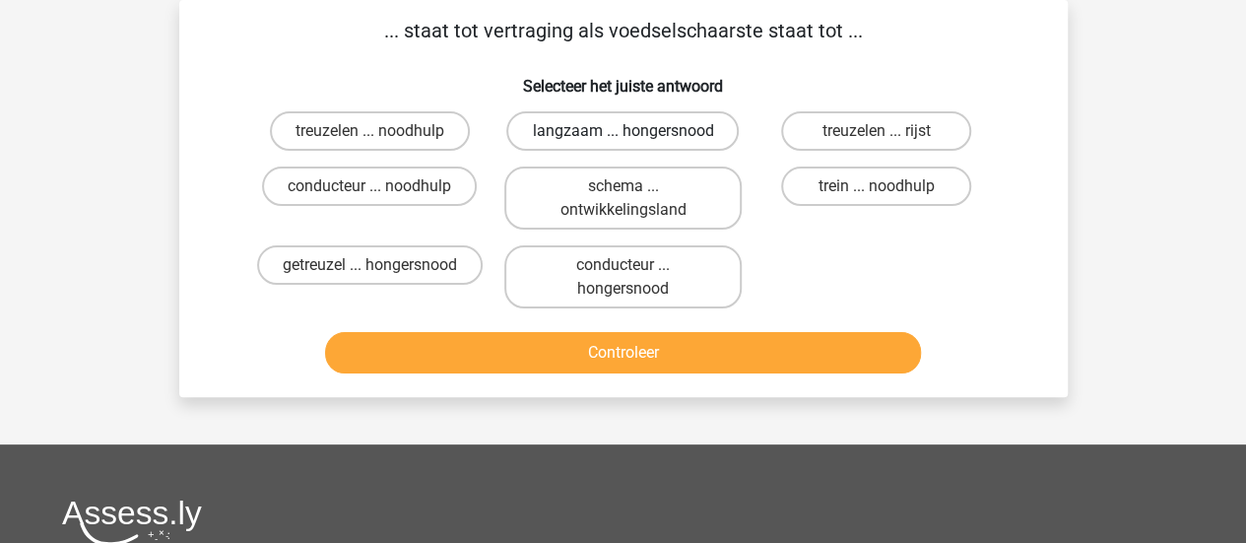
click at [596, 137] on label "langzaam ... hongersnood" at bounding box center [622, 130] width 233 height 39
click at [623, 137] on input "langzaam ... hongersnood" at bounding box center [629, 137] width 13 height 13
radio input "true"
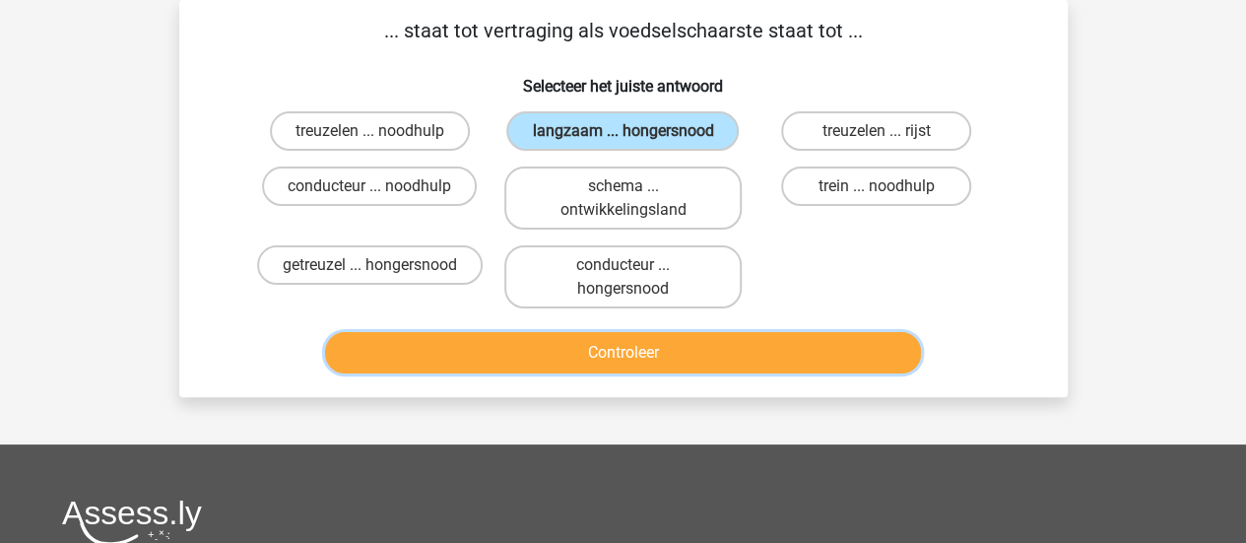
click at [603, 344] on button "Controleer" at bounding box center [623, 352] width 596 height 41
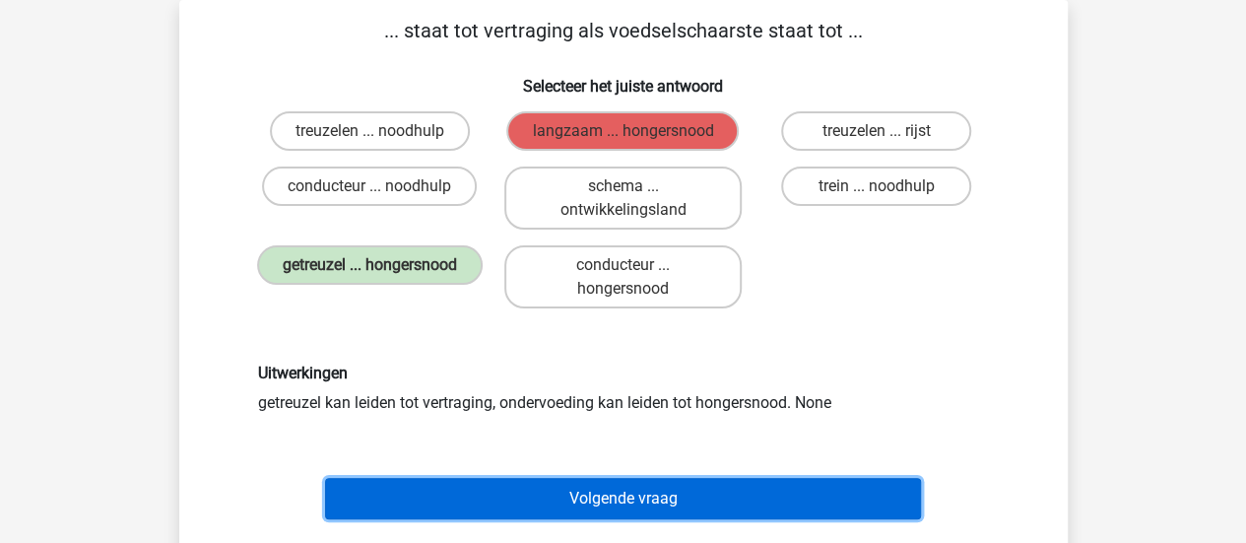
click at [600, 496] on button "Volgende vraag" at bounding box center [623, 498] width 596 height 41
